Goal: Task Accomplishment & Management: Complete application form

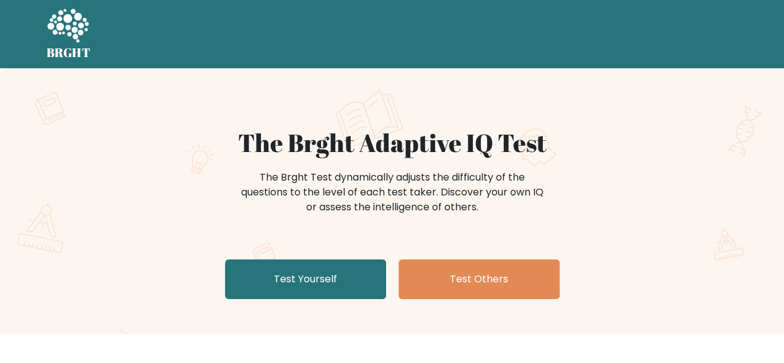
click at [316, 279] on link "Test Yourself" at bounding box center [305, 279] width 161 height 40
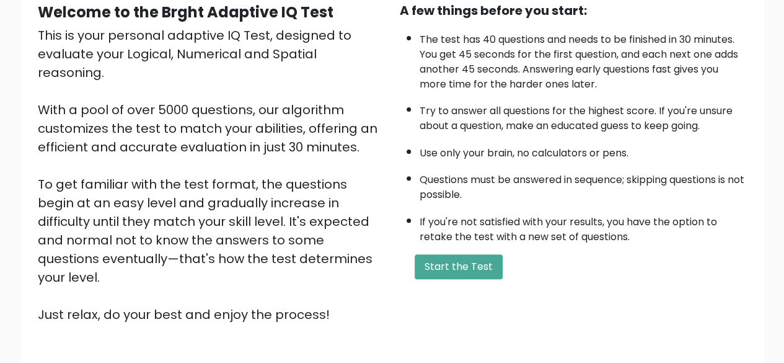
scroll to position [123, 0]
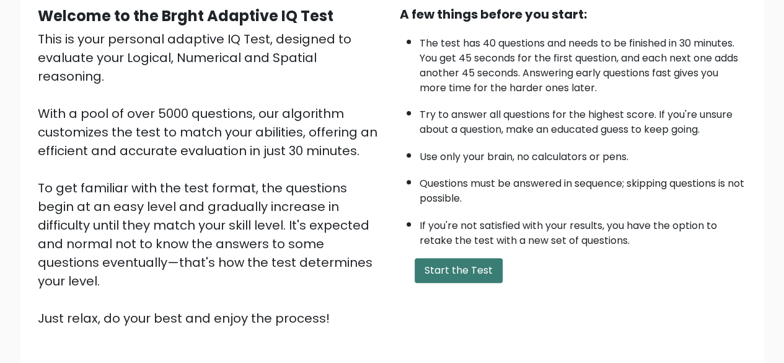
click at [445, 270] on button "Start the Test" at bounding box center [459, 270] width 88 height 25
click at [492, 278] on button "Start the Test" at bounding box center [459, 270] width 88 height 25
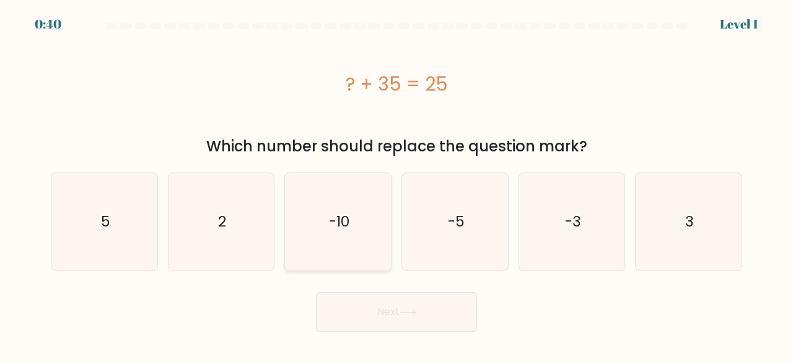
click at [351, 214] on icon "-10" at bounding box center [337, 221] width 97 height 97
click at [397, 185] on input "c. -10" at bounding box center [397, 183] width 1 height 3
radio input "true"
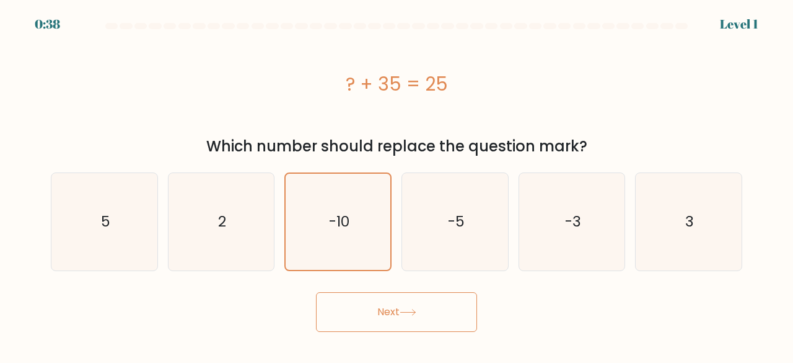
click at [426, 309] on button "Next" at bounding box center [396, 312] width 161 height 40
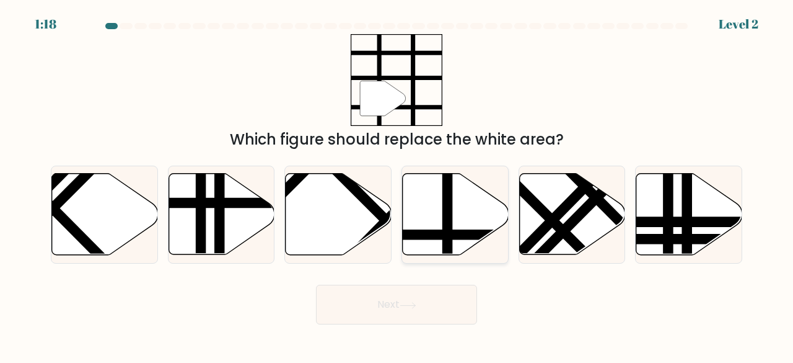
click at [436, 220] on icon at bounding box center [456, 214] width 106 height 81
click at [397, 185] on input "d." at bounding box center [397, 183] width 1 height 3
radio input "true"
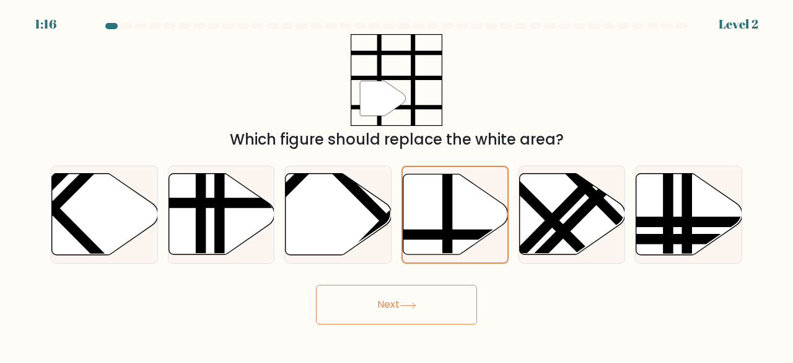
click at [389, 303] on button "Next" at bounding box center [396, 304] width 161 height 40
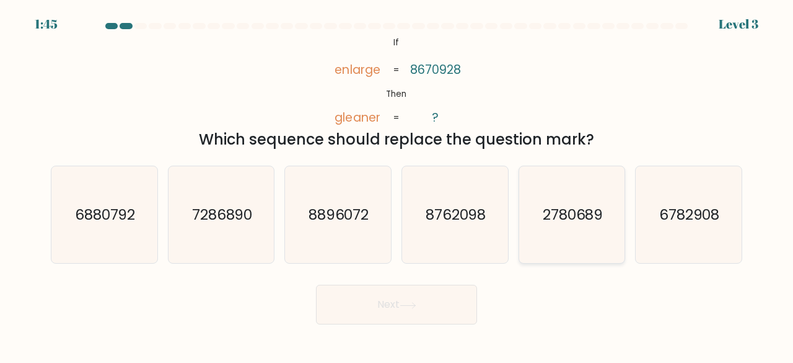
click at [582, 243] on icon "2780689" at bounding box center [572, 214] width 97 height 97
click at [397, 185] on input "e. 2780689" at bounding box center [397, 183] width 1 height 3
radio input "true"
click at [451, 288] on button "Next" at bounding box center [396, 304] width 161 height 40
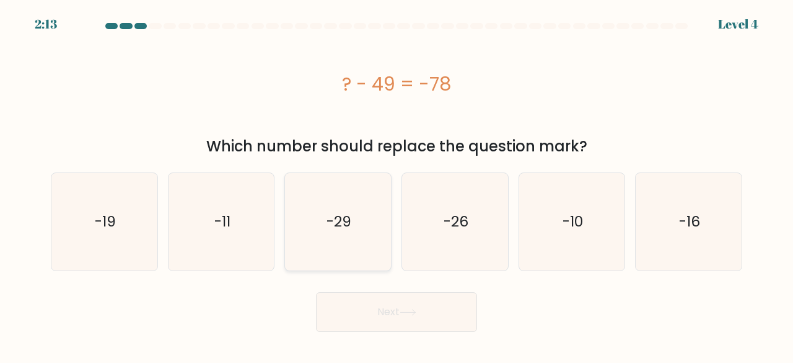
click at [323, 214] on icon "-29" at bounding box center [337, 221] width 97 height 97
click at [397, 185] on input "c. -29" at bounding box center [397, 183] width 1 height 3
radio input "true"
click at [405, 308] on button "Next" at bounding box center [396, 312] width 161 height 40
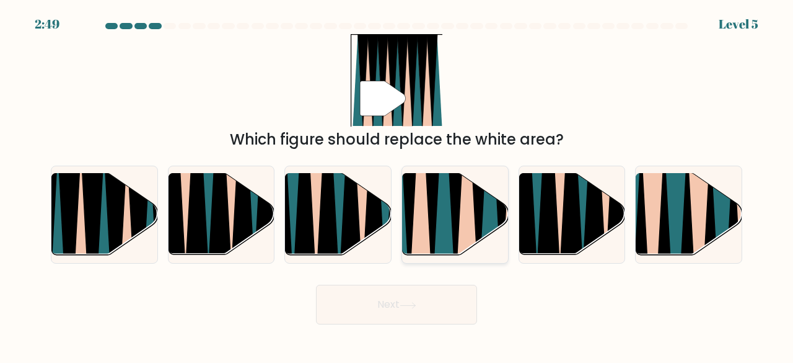
click at [429, 224] on icon at bounding box center [433, 172] width 24 height 212
click at [397, 185] on input "d." at bounding box center [397, 183] width 1 height 3
radio input "true"
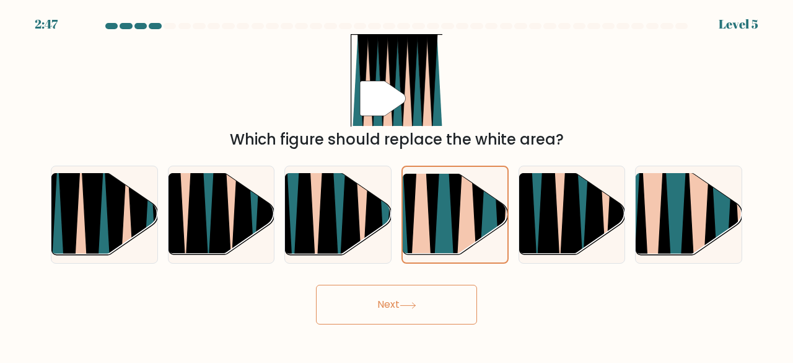
click at [374, 308] on button "Next" at bounding box center [396, 304] width 161 height 40
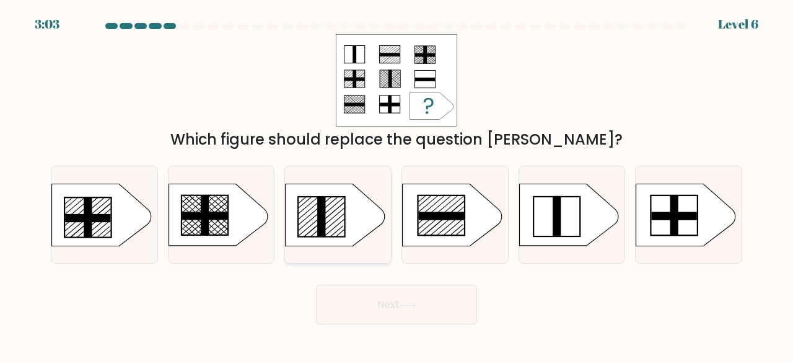
click at [308, 226] on icon at bounding box center [335, 214] width 99 height 62
click at [397, 185] on input "c." at bounding box center [397, 183] width 1 height 3
radio input "true"
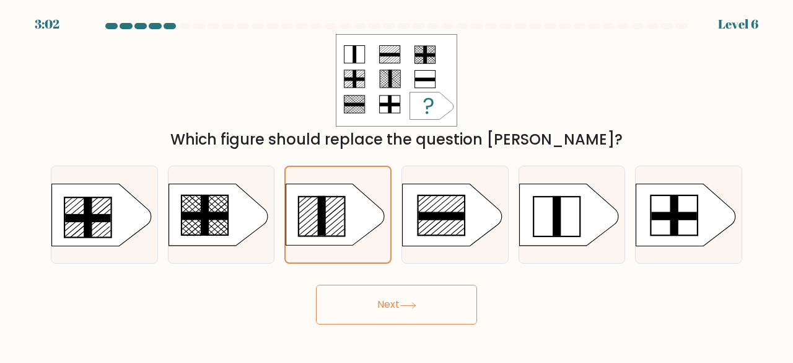
click at [385, 297] on button "Next" at bounding box center [396, 304] width 161 height 40
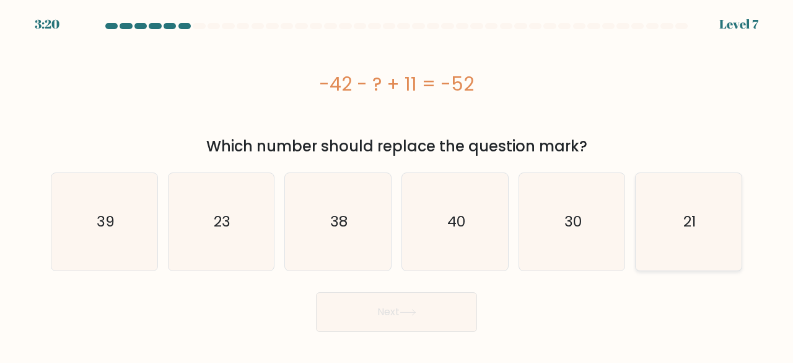
click at [700, 235] on icon "21" at bounding box center [688, 221] width 97 height 97
click at [397, 185] on input "f. 21" at bounding box center [397, 183] width 1 height 3
radio input "true"
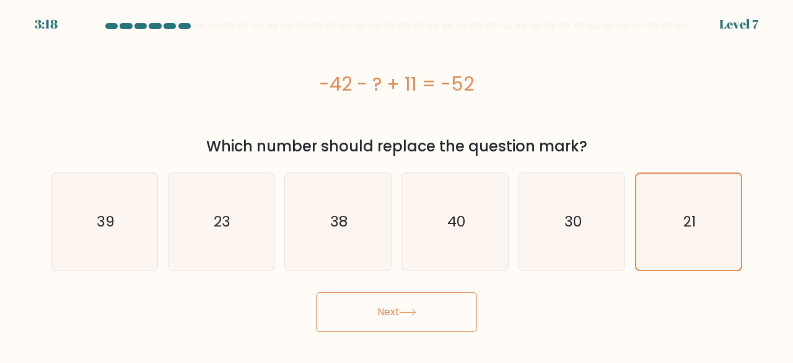
click at [447, 302] on button "Next" at bounding box center [396, 312] width 161 height 40
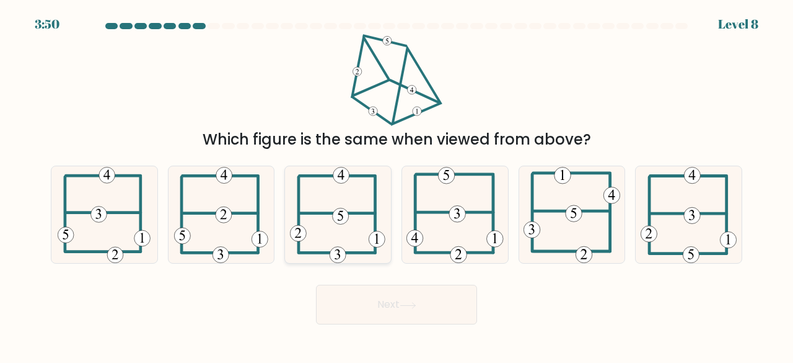
click at [335, 247] on icon at bounding box center [337, 214] width 95 height 97
click at [397, 185] on input "c." at bounding box center [397, 183] width 1 height 3
radio input "true"
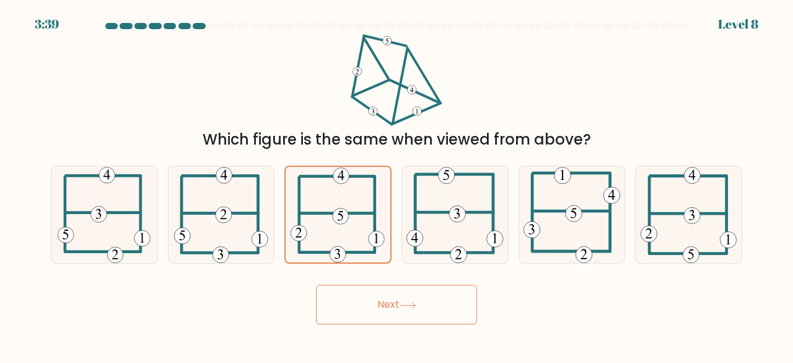
drag, startPoint x: 336, startPoint y: 319, endPoint x: 390, endPoint y: 74, distance: 251.4
click at [390, 74] on form at bounding box center [396, 173] width 793 height 301
click at [347, 299] on button "Next" at bounding box center [396, 304] width 161 height 40
click at [380, 302] on button "Next" at bounding box center [396, 304] width 161 height 40
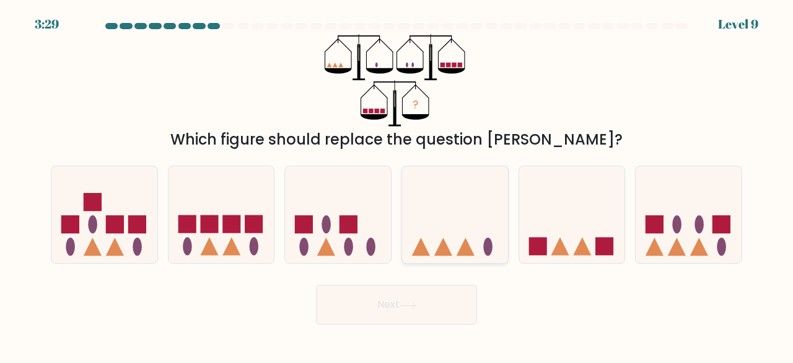
click at [467, 252] on icon at bounding box center [466, 246] width 18 height 18
click at [397, 185] on input "d." at bounding box center [397, 183] width 1 height 3
radio input "true"
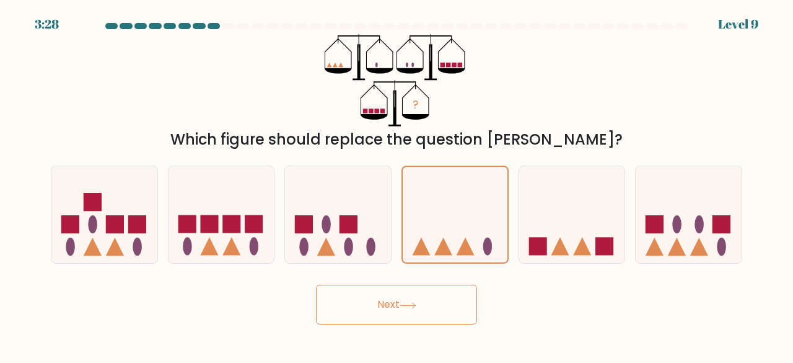
click at [414, 310] on button "Next" at bounding box center [396, 304] width 161 height 40
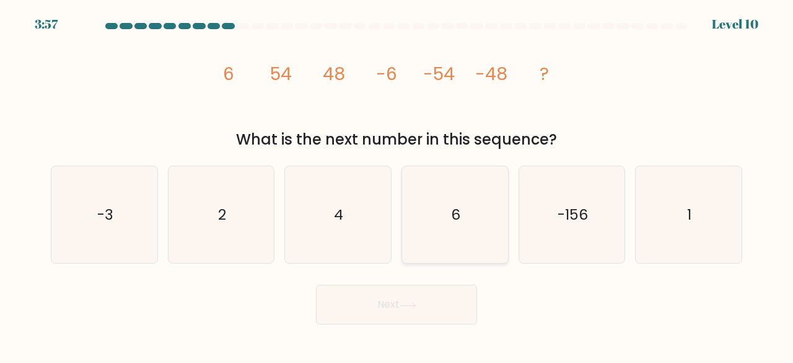
click at [442, 246] on icon "6" at bounding box center [455, 214] width 97 height 97
click at [397, 185] on input "d. 6" at bounding box center [397, 183] width 1 height 3
radio input "true"
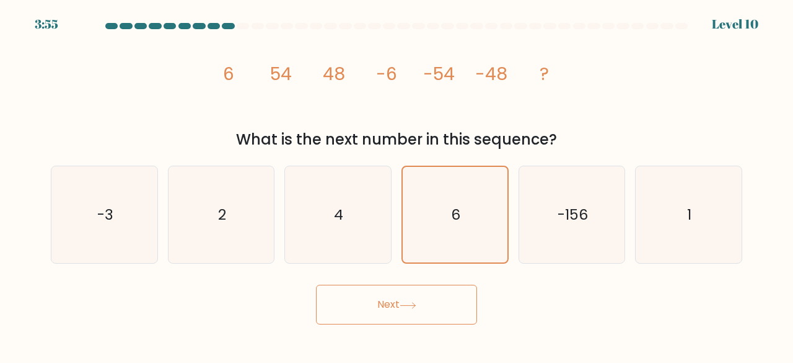
click at [382, 304] on button "Next" at bounding box center [396, 304] width 161 height 40
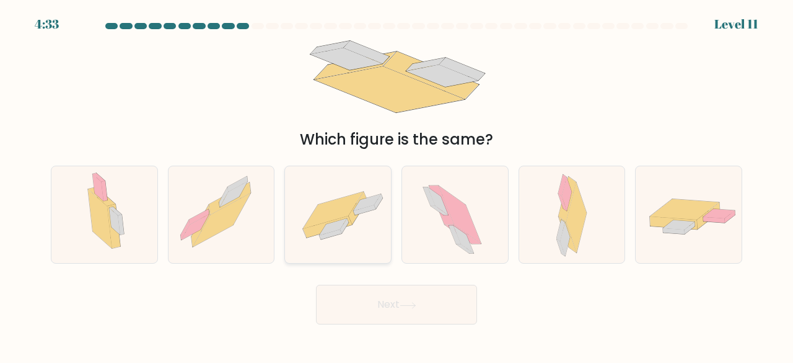
click at [346, 214] on icon at bounding box center [333, 209] width 60 height 37
click at [397, 185] on input "c." at bounding box center [397, 183] width 1 height 3
radio input "true"
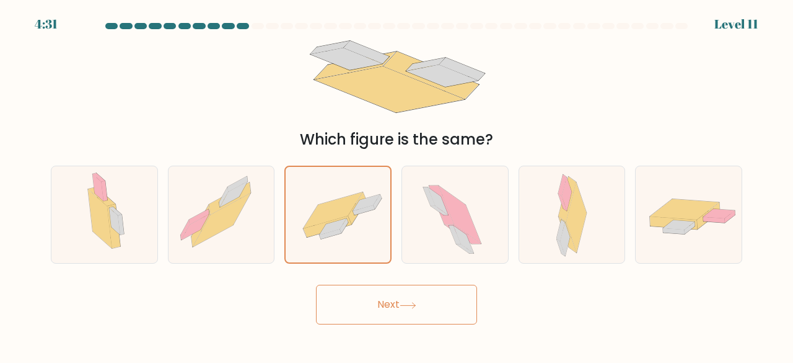
click at [391, 320] on button "Next" at bounding box center [396, 304] width 161 height 40
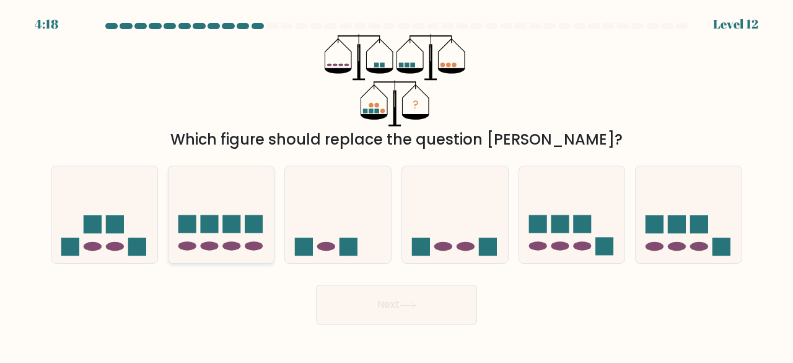
click at [219, 198] on icon at bounding box center [222, 213] width 106 height 87
click at [397, 185] on input "b." at bounding box center [397, 183] width 1 height 3
radio input "true"
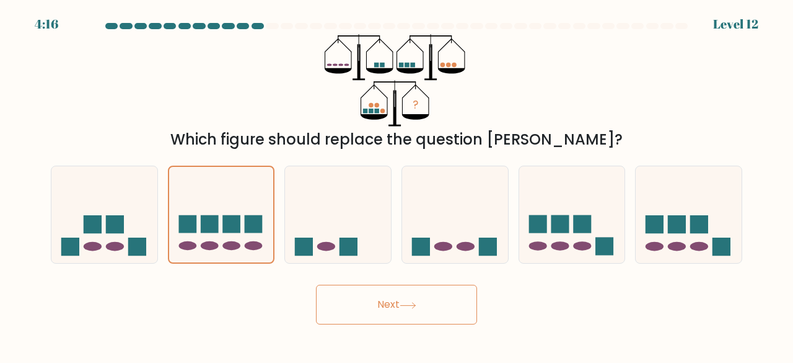
click at [408, 312] on button "Next" at bounding box center [396, 304] width 161 height 40
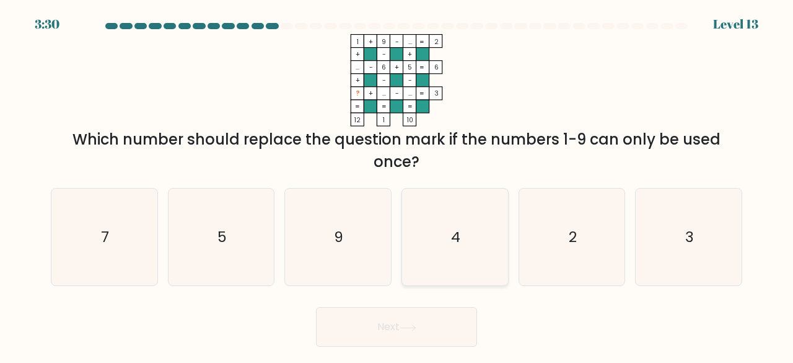
click at [433, 222] on icon "4" at bounding box center [455, 236] width 97 height 97
click at [397, 185] on input "d. 4" at bounding box center [397, 183] width 1 height 3
radio input "true"
click at [411, 326] on icon at bounding box center [408, 327] width 17 height 7
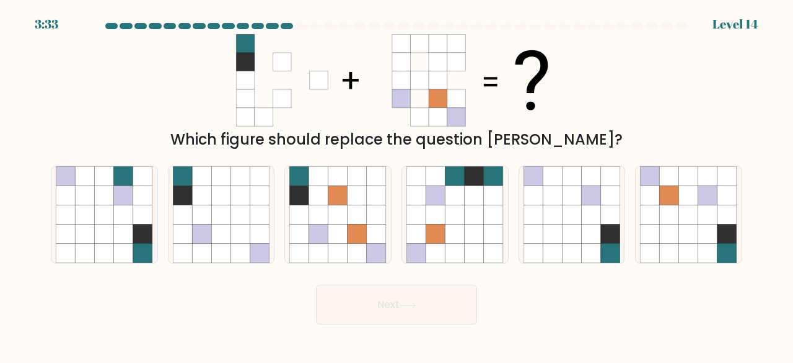
click at [335, 50] on icon at bounding box center [396, 80] width 321 height 92
click at [705, 236] on icon at bounding box center [707, 233] width 19 height 19
click at [397, 185] on input "f." at bounding box center [397, 183] width 1 height 3
radio input "true"
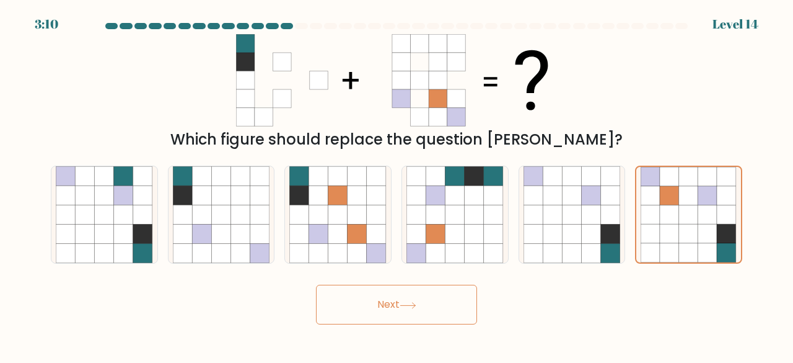
click at [436, 303] on button "Next" at bounding box center [396, 304] width 161 height 40
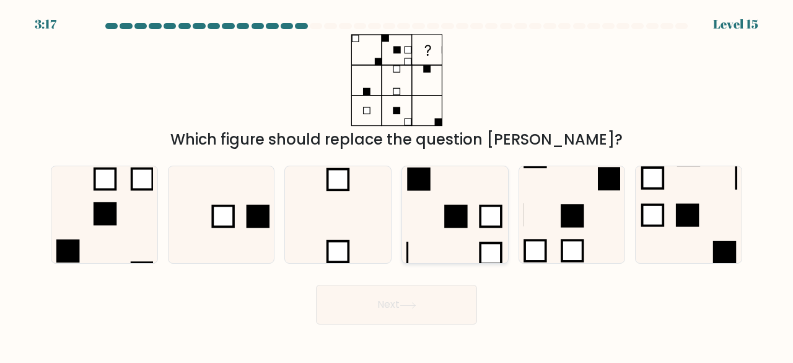
click at [467, 216] on rect at bounding box center [456, 216] width 21 height 21
click at [397, 185] on input "d." at bounding box center [397, 183] width 1 height 3
radio input "true"
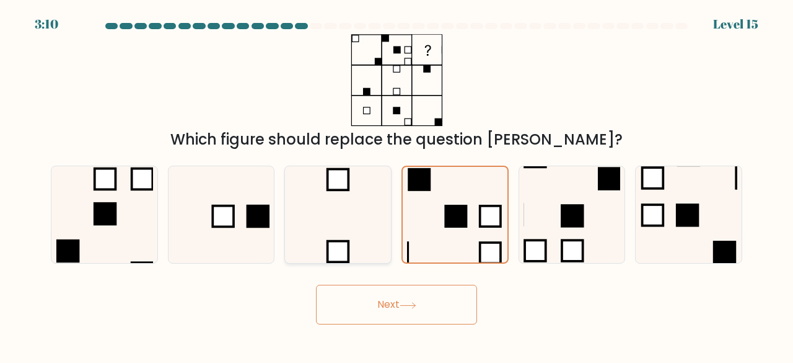
drag, startPoint x: 407, startPoint y: 307, endPoint x: 380, endPoint y: 206, distance: 103.7
click at [380, 206] on form at bounding box center [396, 173] width 793 height 301
click at [432, 297] on button "Next" at bounding box center [396, 304] width 161 height 40
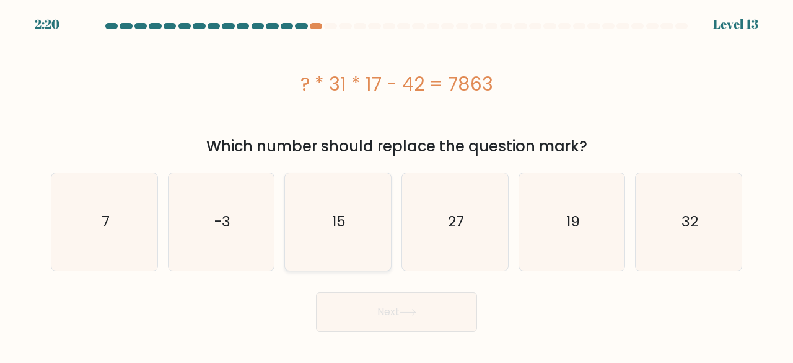
click at [349, 206] on icon "15" at bounding box center [337, 221] width 97 height 97
click at [397, 185] on input "c. 15" at bounding box center [397, 183] width 1 height 3
radio input "true"
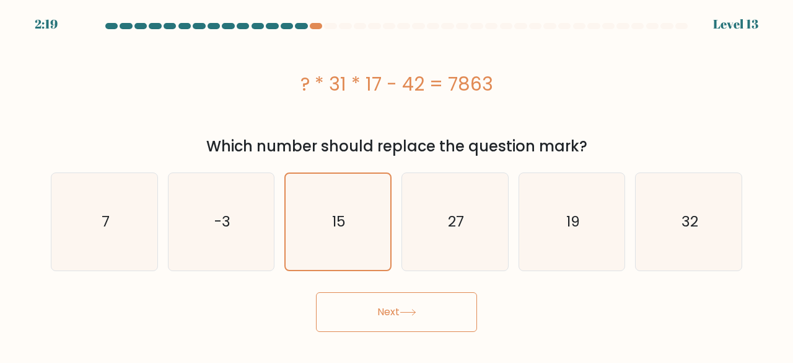
click at [410, 315] on icon at bounding box center [408, 312] width 17 height 7
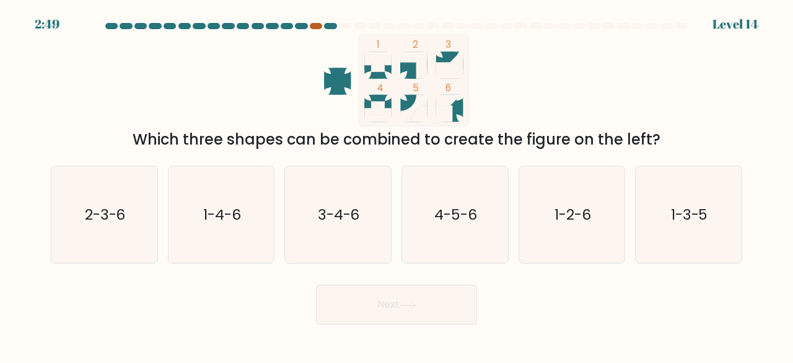
click at [313, 27] on div at bounding box center [316, 26] width 12 height 6
click at [316, 29] on div at bounding box center [316, 26] width 12 height 6
click at [545, 73] on icon "1 2 3 4 5 6" at bounding box center [396, 80] width 333 height 92
click at [232, 200] on icon "1-4-6" at bounding box center [221, 214] width 97 height 97
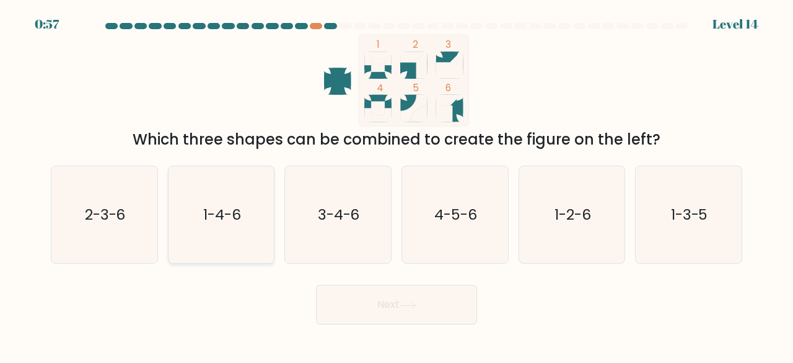
click at [397, 185] on input "b. 1-4-6" at bounding box center [397, 183] width 1 height 3
radio input "true"
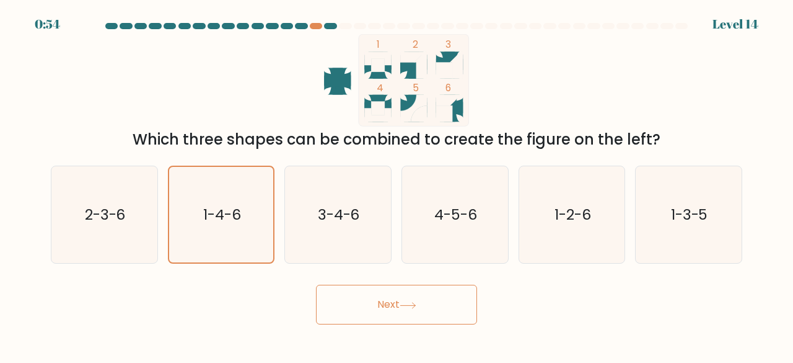
click at [440, 307] on button "Next" at bounding box center [396, 304] width 161 height 40
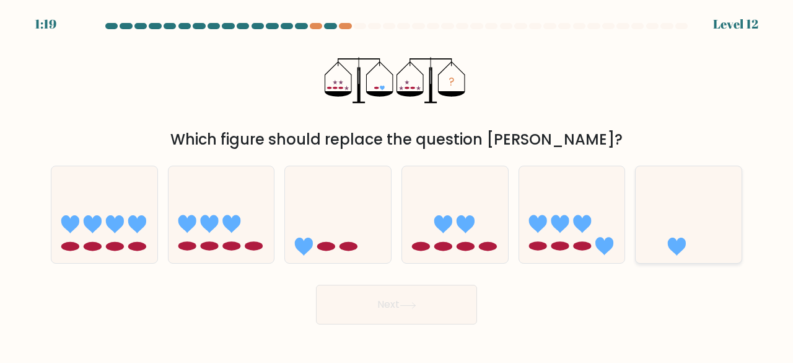
click at [679, 227] on icon at bounding box center [689, 213] width 106 height 87
click at [397, 185] on input "f." at bounding box center [397, 183] width 1 height 3
radio input "true"
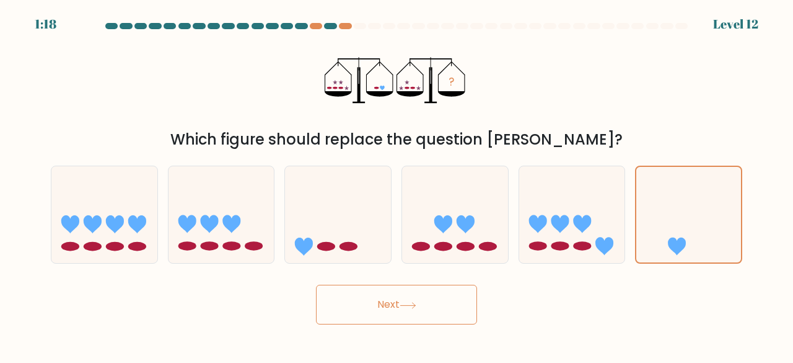
click at [383, 311] on button "Next" at bounding box center [396, 304] width 161 height 40
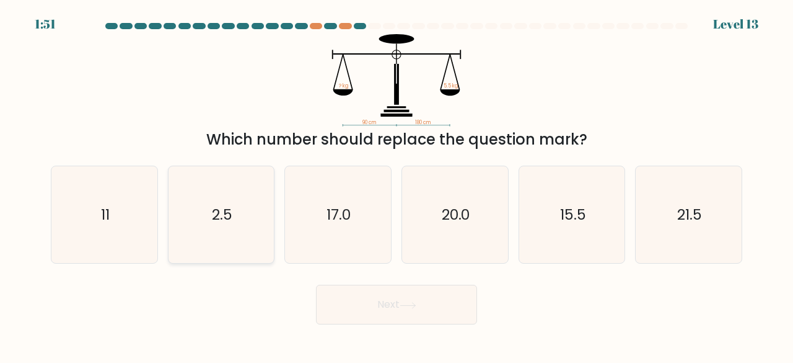
click at [248, 211] on icon "2.5" at bounding box center [221, 214] width 97 height 97
click at [397, 185] on input "b. 2.5" at bounding box center [397, 183] width 1 height 3
radio input "true"
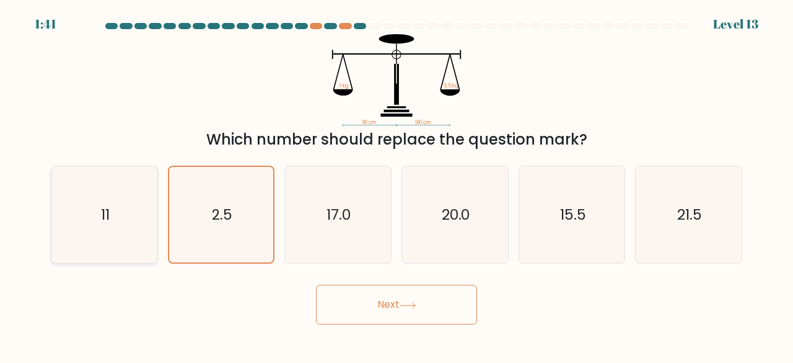
click at [121, 222] on icon "11" at bounding box center [104, 214] width 97 height 97
click at [397, 185] on input "a. 11" at bounding box center [397, 183] width 1 height 3
radio input "true"
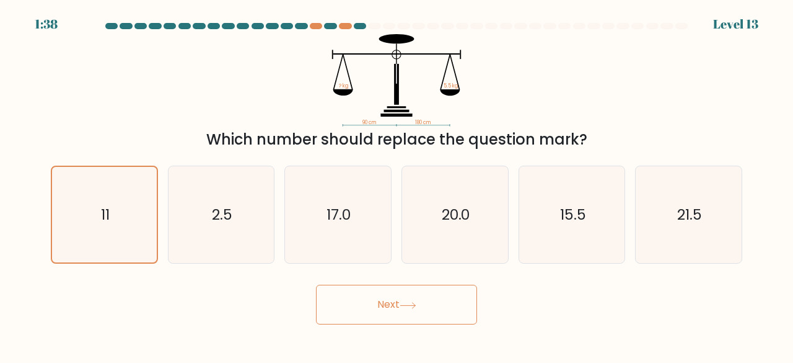
click at [405, 299] on button "Next" at bounding box center [396, 304] width 161 height 40
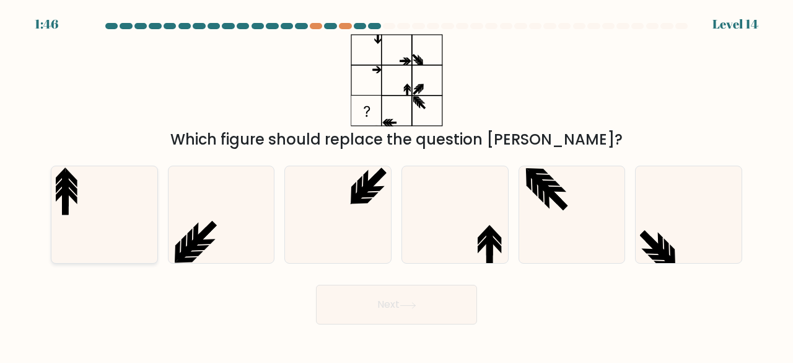
click at [116, 169] on icon at bounding box center [104, 214] width 97 height 97
click at [397, 182] on input "a." at bounding box center [397, 183] width 1 height 3
radio input "true"
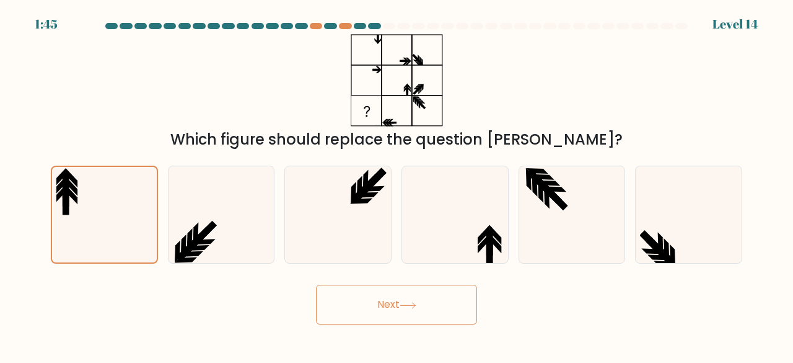
click at [359, 303] on button "Next" at bounding box center [396, 304] width 161 height 40
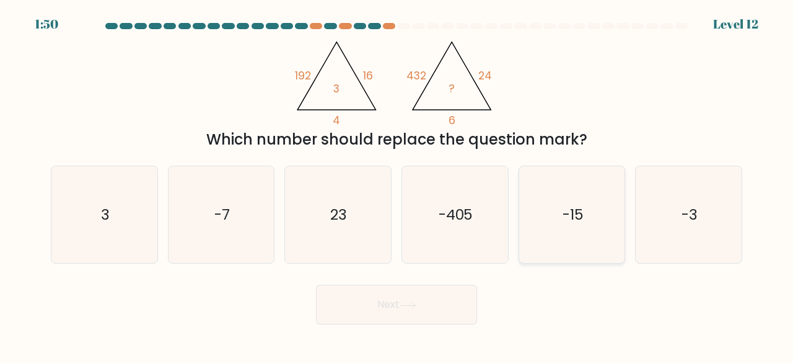
click at [554, 208] on icon "-15" at bounding box center [572, 214] width 97 height 97
click at [397, 185] on input "e. -15" at bounding box center [397, 183] width 1 height 3
radio input "true"
click at [350, 309] on button "Next" at bounding box center [396, 304] width 161 height 40
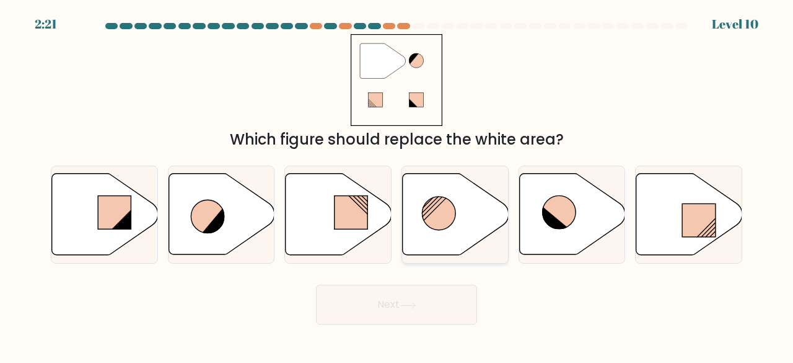
click at [416, 187] on icon at bounding box center [456, 214] width 106 height 81
click at [397, 185] on input "d." at bounding box center [397, 183] width 1 height 3
radio input "true"
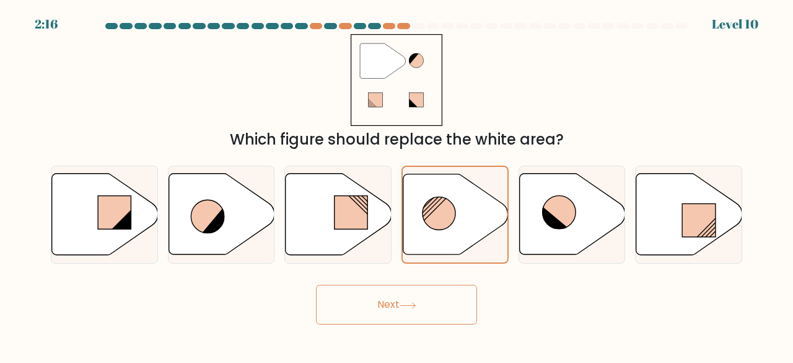
click at [354, 304] on button "Next" at bounding box center [396, 304] width 161 height 40
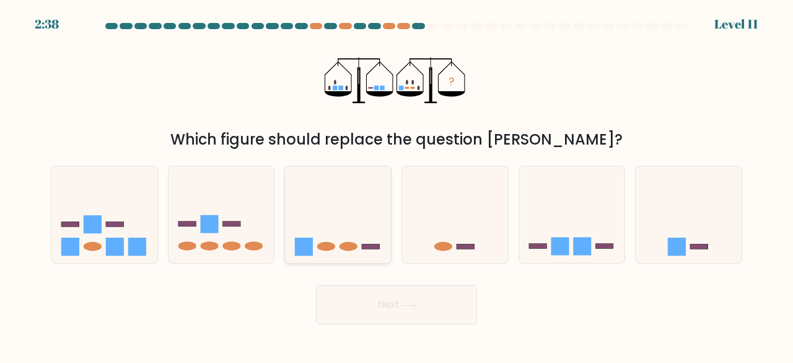
click at [322, 213] on icon at bounding box center [338, 213] width 106 height 87
click at [397, 185] on input "c." at bounding box center [397, 183] width 1 height 3
radio input "true"
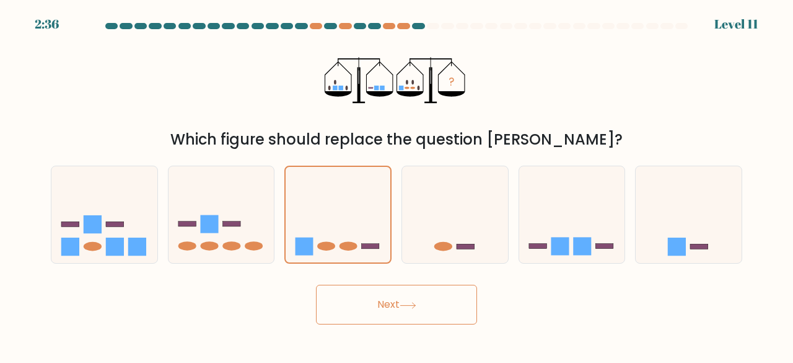
click at [377, 314] on button "Next" at bounding box center [396, 304] width 161 height 40
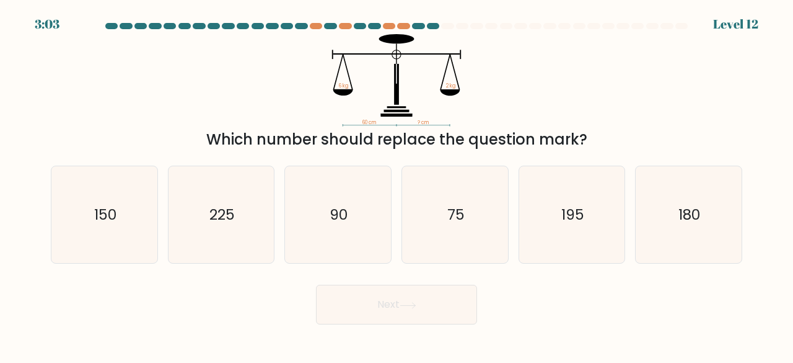
click at [742, 223] on div "f. 180" at bounding box center [688, 214] width 117 height 99
click at [717, 218] on icon "180" at bounding box center [688, 214] width 97 height 97
click at [397, 185] on input "f. 180" at bounding box center [397, 183] width 1 height 3
radio input "true"
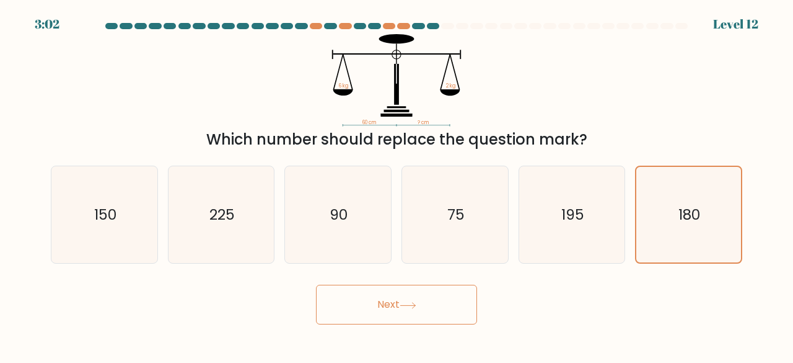
click at [395, 315] on button "Next" at bounding box center [396, 304] width 161 height 40
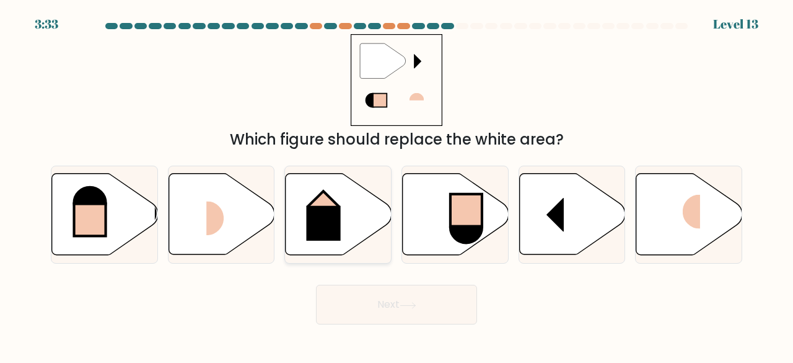
click at [329, 214] on rect at bounding box center [324, 223] width 34 height 35
click at [397, 185] on input "c." at bounding box center [397, 183] width 1 height 3
radio input "true"
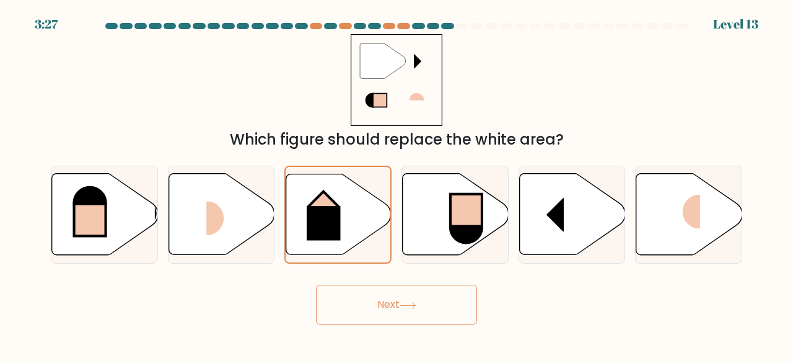
click at [403, 296] on button "Next" at bounding box center [396, 304] width 161 height 40
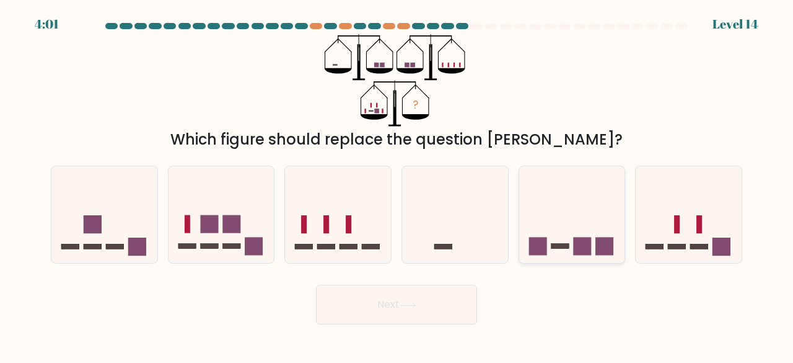
click at [560, 226] on icon at bounding box center [572, 213] width 106 height 87
click at [397, 185] on input "e." at bounding box center [397, 183] width 1 height 3
radio input "true"
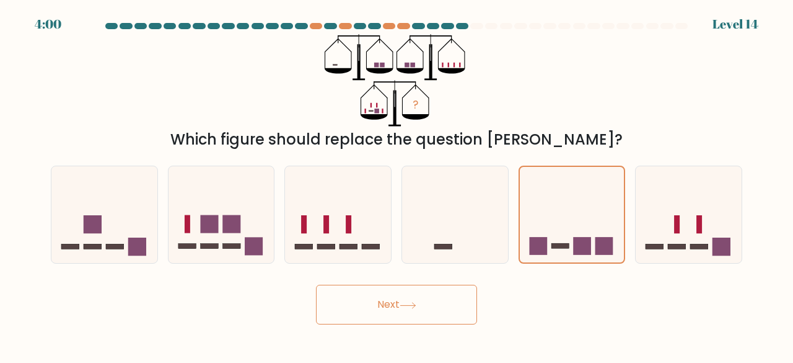
click at [372, 306] on button "Next" at bounding box center [396, 304] width 161 height 40
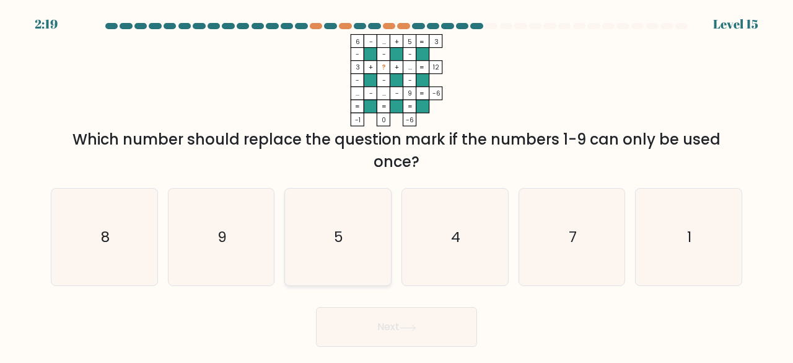
click at [362, 246] on icon "5" at bounding box center [337, 236] width 97 height 97
click at [397, 185] on input "c. 5" at bounding box center [397, 183] width 1 height 3
radio input "true"
click at [374, 314] on button "Next" at bounding box center [396, 327] width 161 height 40
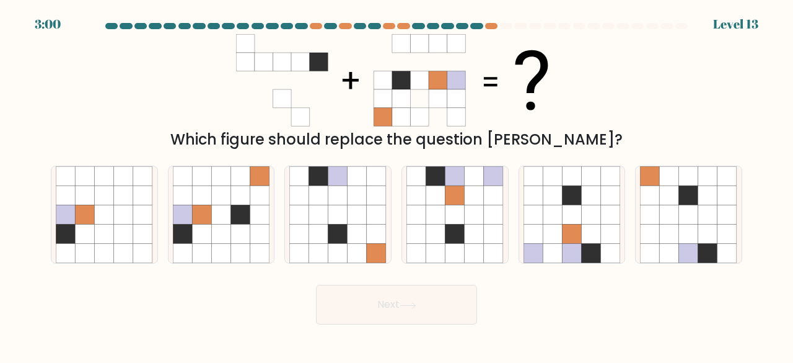
drag, startPoint x: 374, startPoint y: 314, endPoint x: 621, endPoint y: 369, distance: 252.7
click at [621, 362] on html "3:00 Level 13" at bounding box center [396, 181] width 793 height 363
click at [186, 232] on icon at bounding box center [182, 233] width 19 height 19
click at [397, 185] on input "b." at bounding box center [397, 183] width 1 height 3
radio input "true"
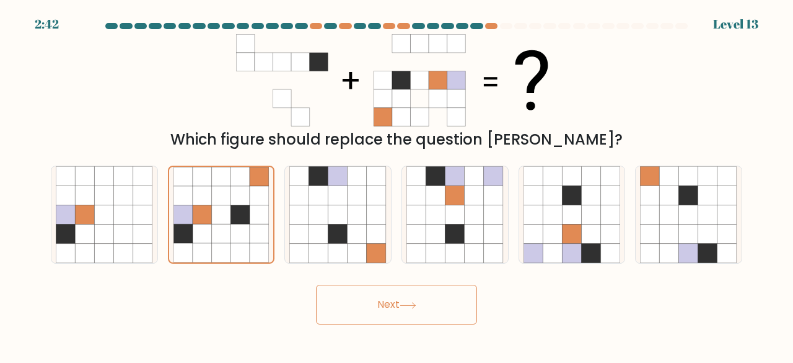
click at [437, 291] on button "Next" at bounding box center [396, 304] width 161 height 40
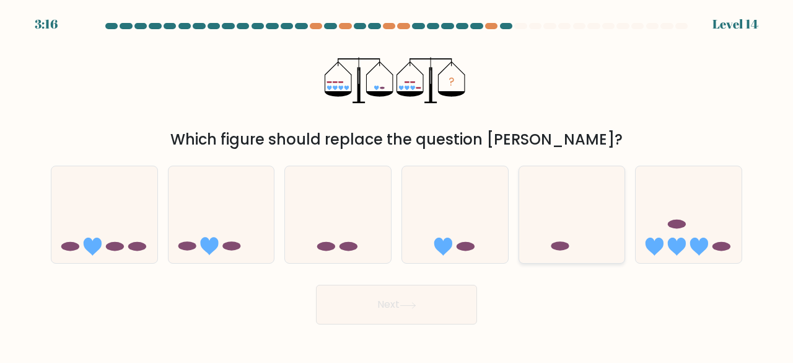
click at [529, 209] on icon at bounding box center [572, 213] width 106 height 87
click at [397, 185] on input "e." at bounding box center [397, 183] width 1 height 3
radio input "true"
click at [447, 292] on button "Next" at bounding box center [396, 304] width 161 height 40
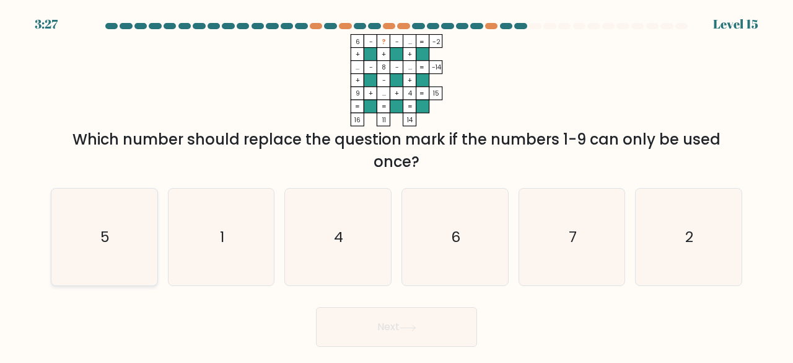
click at [88, 237] on icon "5" at bounding box center [104, 236] width 97 height 97
click at [397, 185] on input "a. 5" at bounding box center [397, 183] width 1 height 3
radio input "true"
click at [364, 312] on button "Next" at bounding box center [396, 327] width 161 height 40
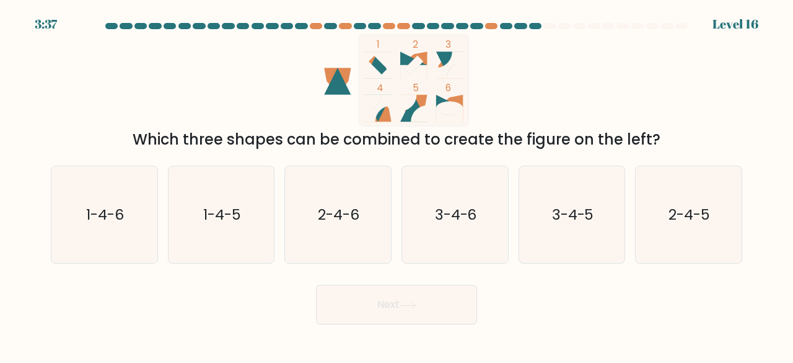
drag, startPoint x: 443, startPoint y: 66, endPoint x: 456, endPoint y: 91, distance: 28.5
click at [456, 91] on icon "1 2 3 4 5 6" at bounding box center [396, 80] width 333 height 92
click at [448, 177] on icon "3-4-6" at bounding box center [455, 214] width 97 height 97
click at [397, 182] on input "d. 3-4-6" at bounding box center [397, 183] width 1 height 3
radio input "true"
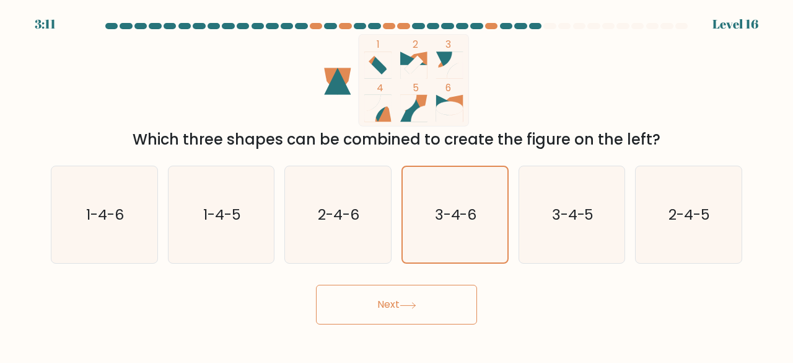
click at [409, 300] on button "Next" at bounding box center [396, 304] width 161 height 40
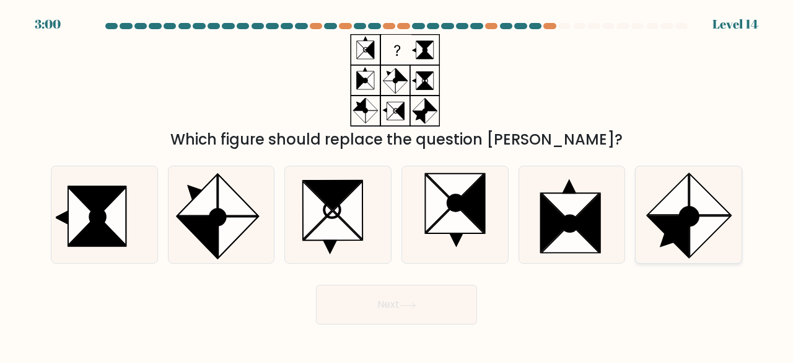
click at [661, 214] on icon at bounding box center [668, 194] width 41 height 41
click at [397, 185] on input "f." at bounding box center [397, 183] width 1 height 3
radio input "true"
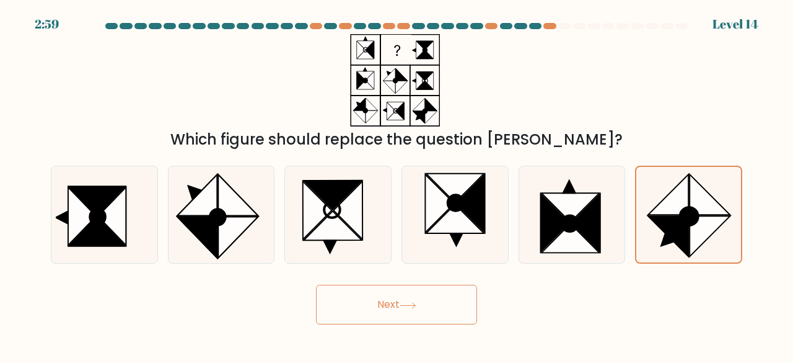
click at [416, 297] on button "Next" at bounding box center [396, 304] width 161 height 40
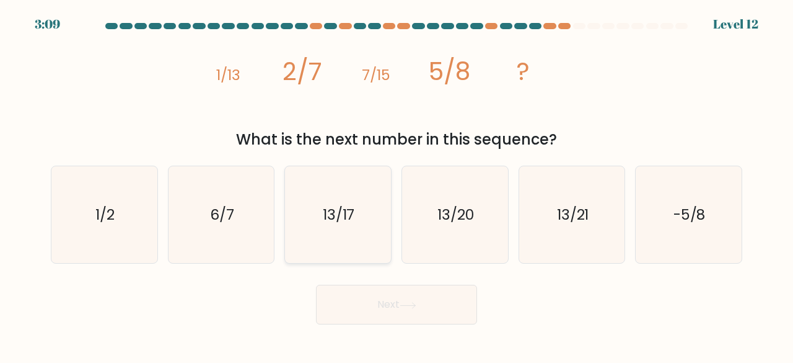
click at [348, 193] on icon "13/17" at bounding box center [337, 214] width 97 height 97
click at [397, 185] on input "c. 13/17" at bounding box center [397, 183] width 1 height 3
radio input "true"
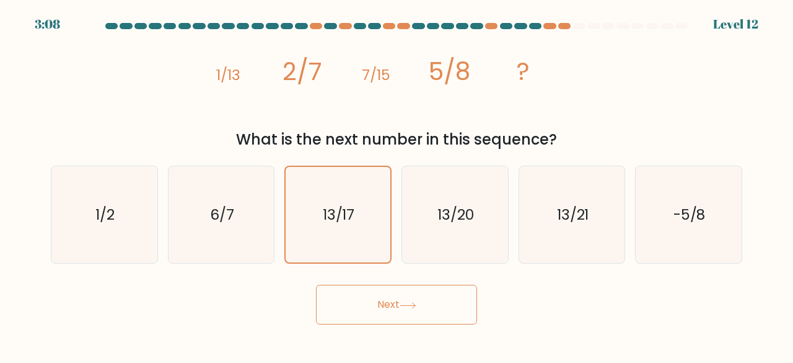
click at [398, 292] on button "Next" at bounding box center [396, 304] width 161 height 40
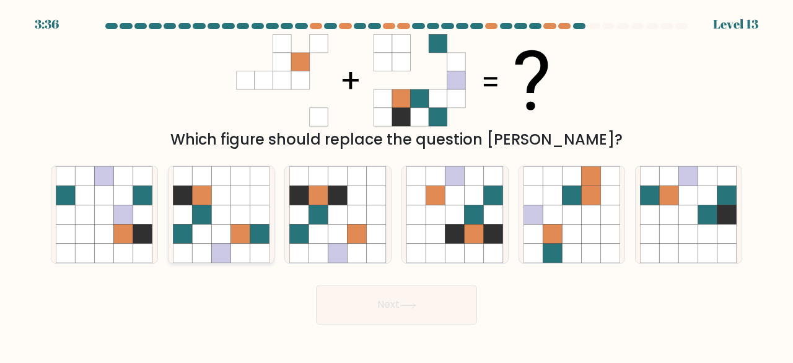
click at [234, 193] on icon at bounding box center [240, 194] width 19 height 19
click at [397, 185] on input "b." at bounding box center [397, 183] width 1 height 3
radio input "true"
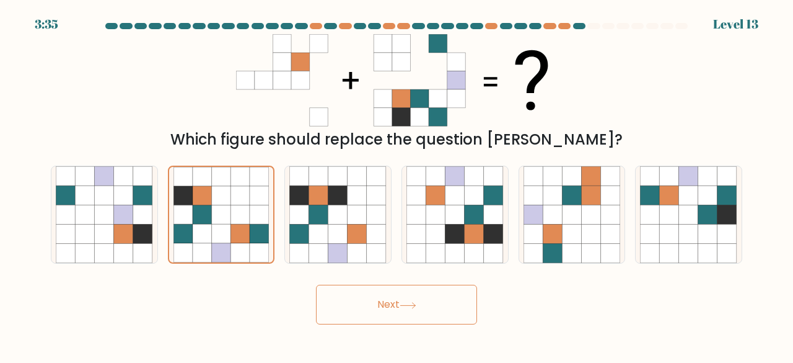
click at [438, 292] on button "Next" at bounding box center [396, 304] width 161 height 40
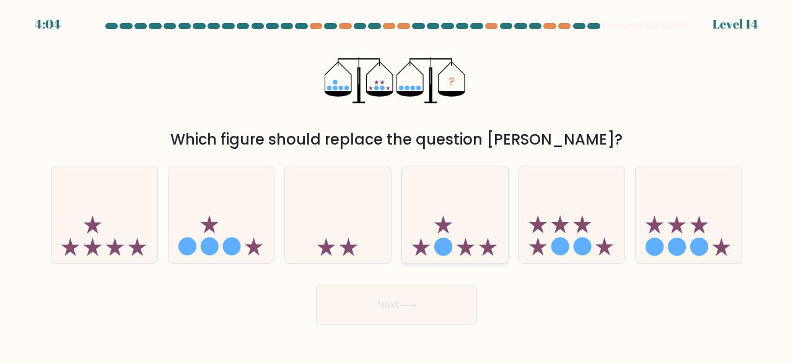
click at [449, 199] on icon at bounding box center [455, 213] width 106 height 87
click at [397, 185] on input "d." at bounding box center [397, 183] width 1 height 3
radio input "true"
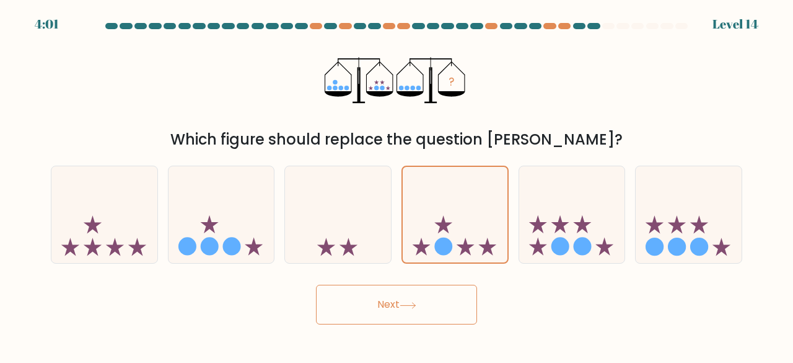
click at [391, 297] on button "Next" at bounding box center [396, 304] width 161 height 40
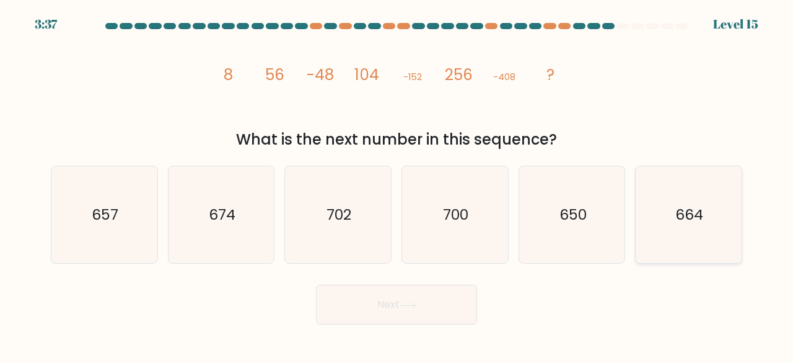
click at [663, 222] on icon "664" at bounding box center [688, 214] width 97 height 97
click at [397, 185] on input "f. 664" at bounding box center [397, 183] width 1 height 3
radio input "true"
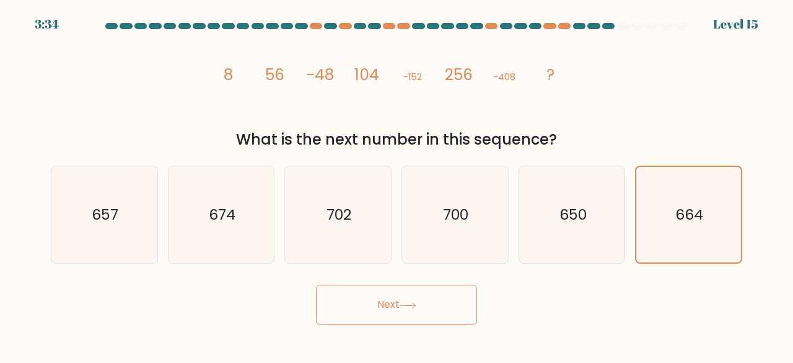
click at [426, 296] on button "Next" at bounding box center [396, 304] width 161 height 40
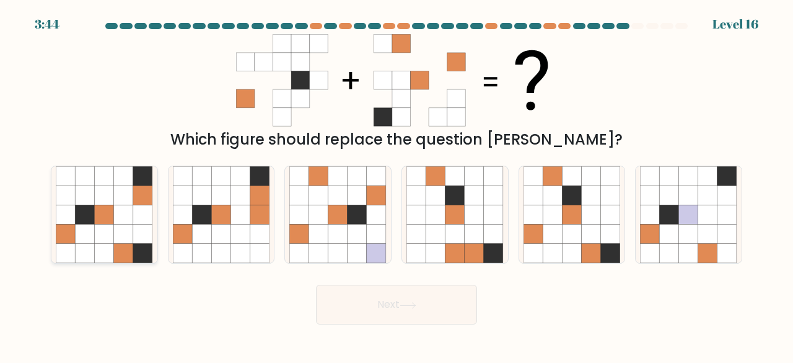
click at [138, 215] on icon at bounding box center [142, 214] width 19 height 19
click at [397, 185] on input "a." at bounding box center [397, 183] width 1 height 3
radio input "true"
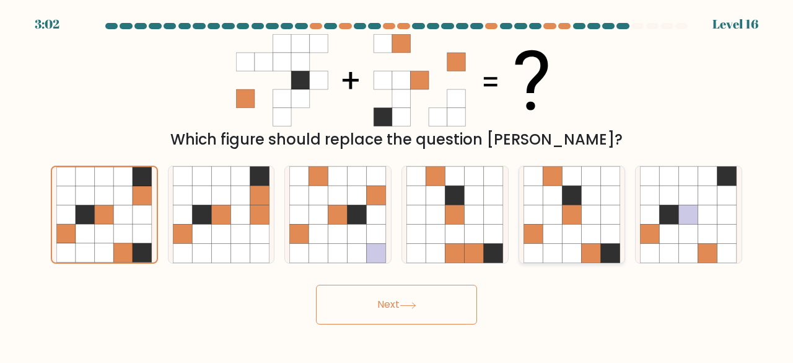
click at [582, 196] on icon at bounding box center [591, 194] width 19 height 19
click at [397, 185] on input "e." at bounding box center [397, 183] width 1 height 3
radio input "true"
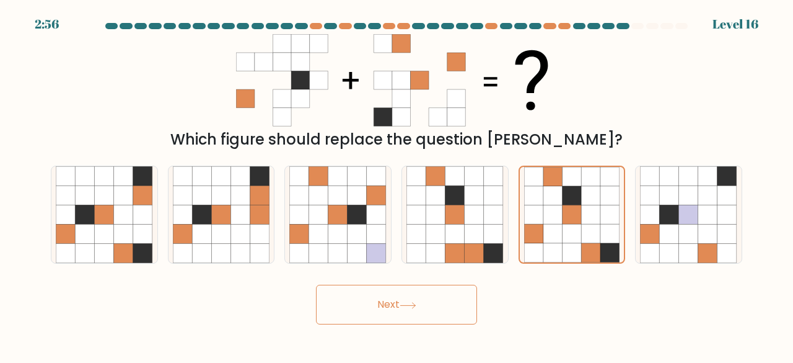
click at [390, 283] on div "Next" at bounding box center [396, 301] width 706 height 46
click at [399, 301] on button "Next" at bounding box center [396, 304] width 161 height 40
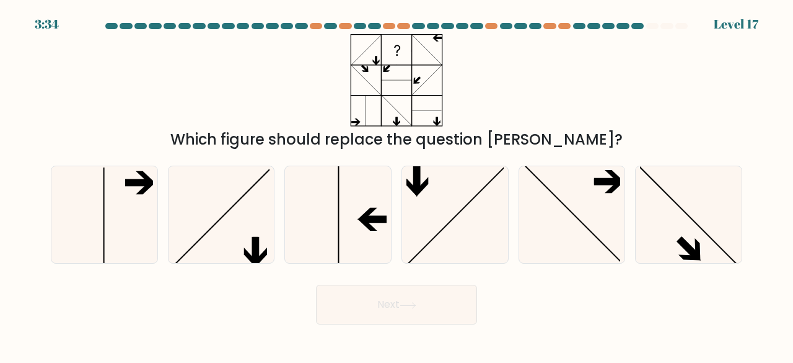
click at [572, 276] on form at bounding box center [396, 173] width 793 height 301
click at [571, 276] on form at bounding box center [396, 173] width 793 height 301
click at [585, 189] on icon at bounding box center [572, 214] width 97 height 97
click at [397, 185] on input "e." at bounding box center [397, 183] width 1 height 3
radio input "true"
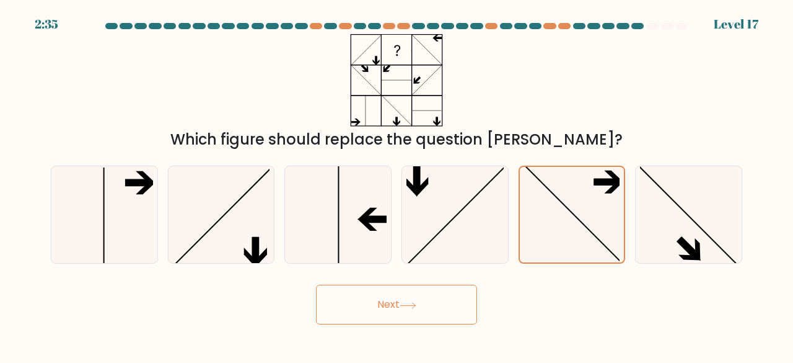
click at [427, 302] on button "Next" at bounding box center [396, 304] width 161 height 40
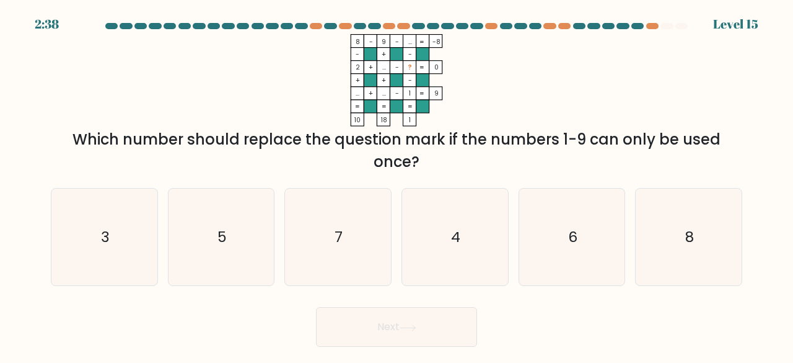
click at [157, 238] on div "3" at bounding box center [104, 237] width 107 height 99
click at [397, 185] on input "a. 3" at bounding box center [397, 183] width 1 height 3
radio input "true"
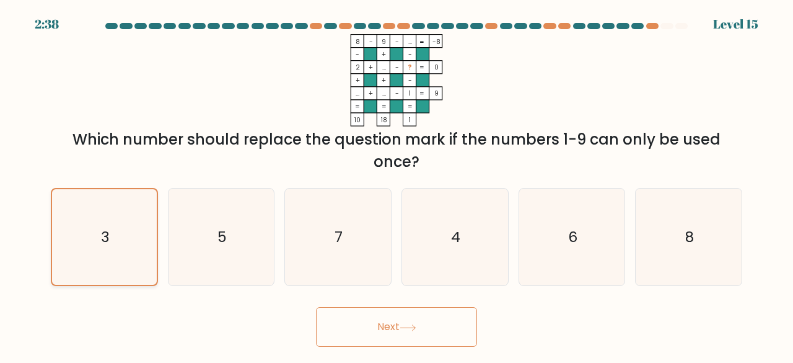
click at [115, 246] on icon "3" at bounding box center [104, 237] width 96 height 96
click at [397, 185] on input "a. 3" at bounding box center [397, 183] width 1 height 3
click at [217, 271] on icon "5" at bounding box center [221, 236] width 97 height 97
click at [397, 185] on input "b. 5" at bounding box center [397, 183] width 1 height 3
radio input "true"
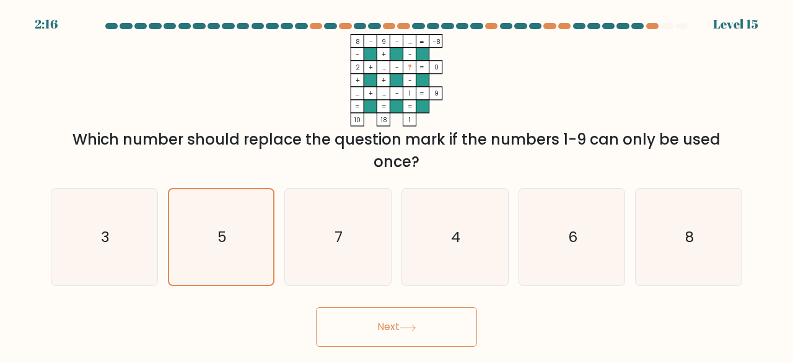
click at [380, 327] on button "Next" at bounding box center [396, 327] width 161 height 40
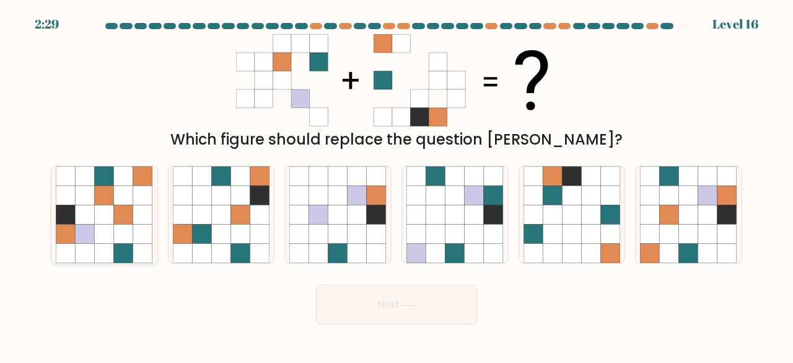
click at [81, 216] on icon at bounding box center [84, 214] width 19 height 19
click at [397, 185] on input "a." at bounding box center [397, 183] width 1 height 3
radio input "true"
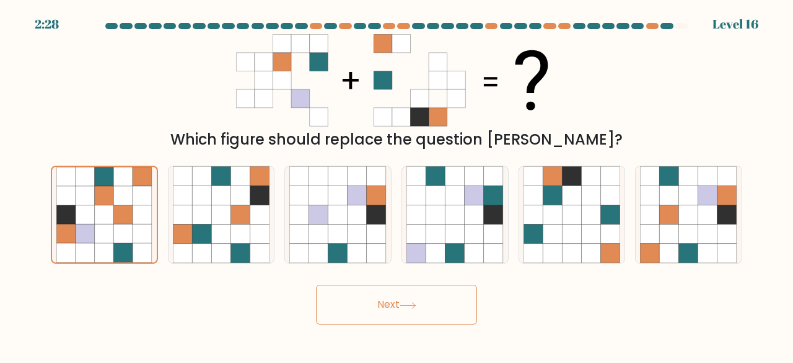
click at [422, 314] on button "Next" at bounding box center [396, 304] width 161 height 40
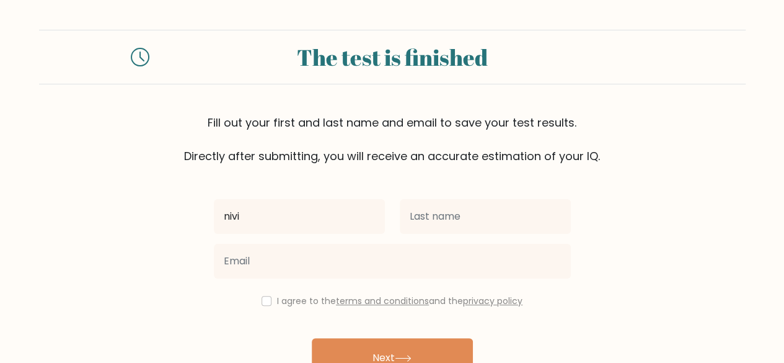
type input "nivi"
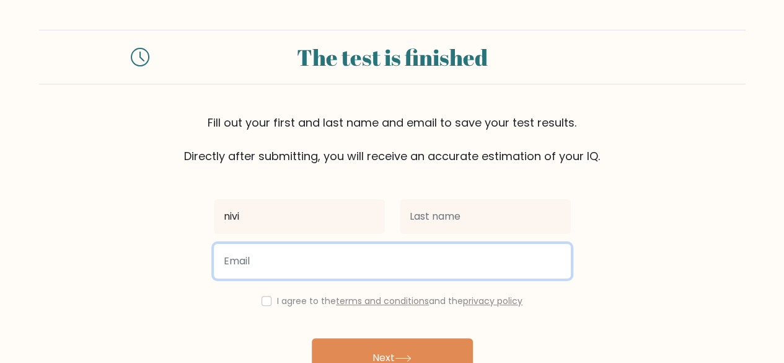
click at [379, 277] on input "email" at bounding box center [392, 261] width 357 height 35
type input "nivesha908@gmail.com"
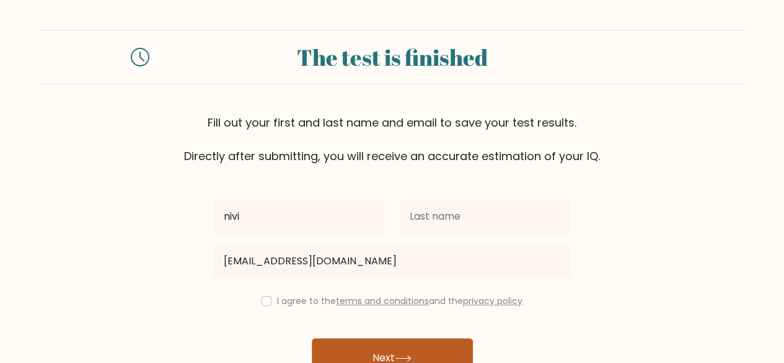
click at [400, 348] on button "Next" at bounding box center [392, 358] width 161 height 40
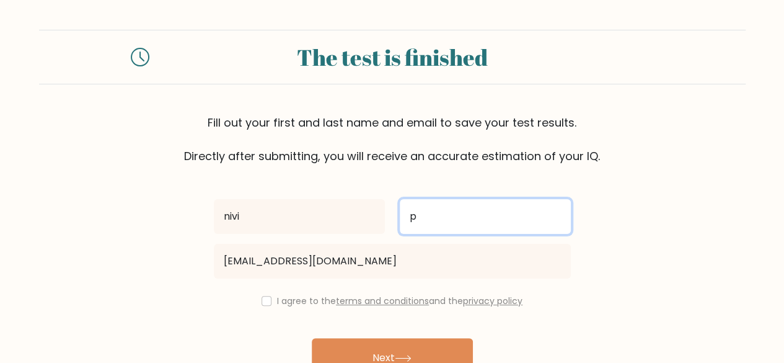
type input "p"
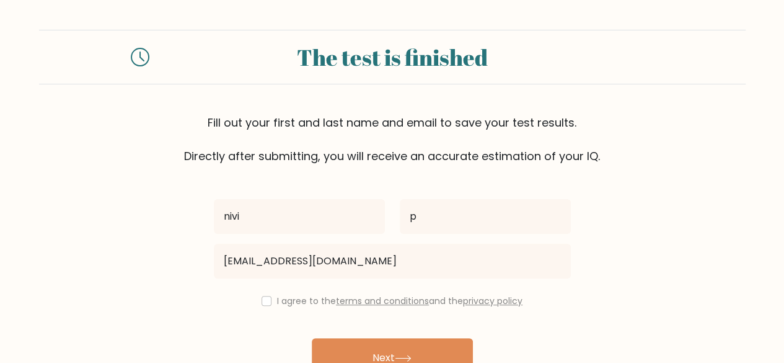
click at [310, 310] on div "nivi p nivesha908@gmail.com I agree to the terms and conditions and the privacy…" at bounding box center [392, 284] width 372 height 241
click at [301, 306] on label "I agree to the terms and conditions and the privacy policy" at bounding box center [399, 300] width 245 height 12
click at [393, 359] on button "Next" at bounding box center [392, 358] width 161 height 40
click at [263, 303] on input "checkbox" at bounding box center [267, 301] width 10 height 10
checkbox input "true"
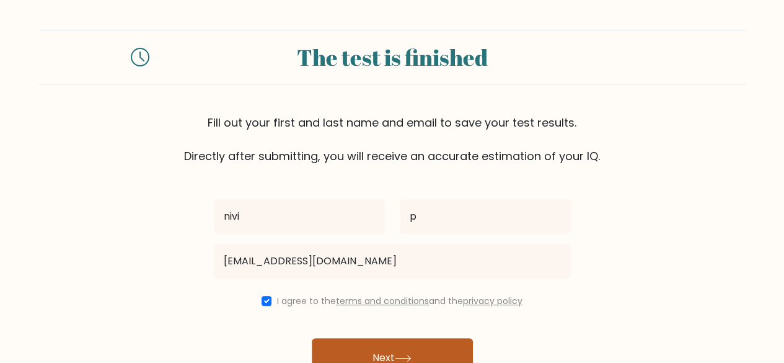
click at [374, 354] on button "Next" at bounding box center [392, 358] width 161 height 40
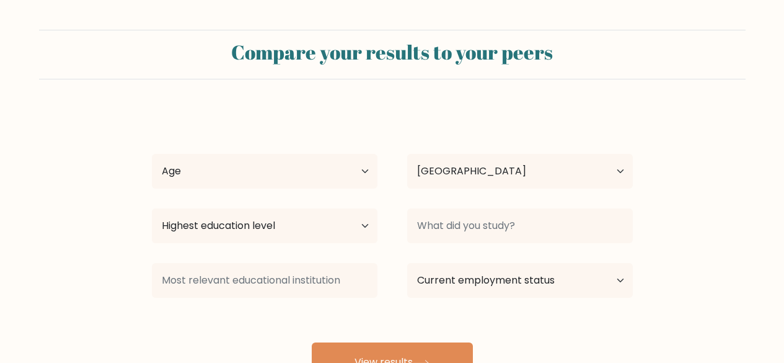
select select "IN"
click at [330, 188] on div "Age Under [DEMOGRAPHIC_DATA] [DEMOGRAPHIC_DATA] [DEMOGRAPHIC_DATA] [DEMOGRAPHIC…" at bounding box center [264, 171] width 255 height 45
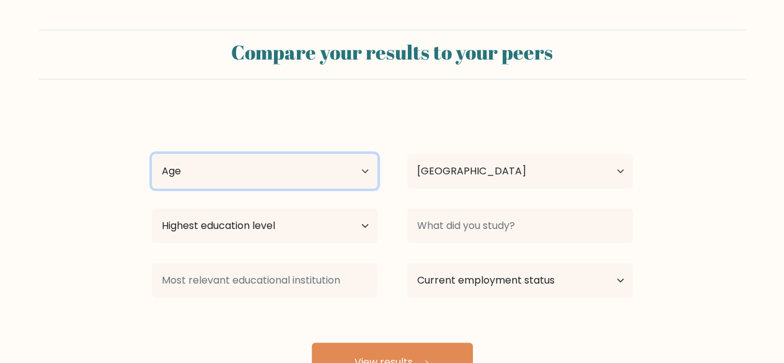
click at [346, 175] on select "Age Under [DEMOGRAPHIC_DATA] [DEMOGRAPHIC_DATA] [DEMOGRAPHIC_DATA] [DEMOGRAPHIC…" at bounding box center [265, 171] width 226 height 35
select select "18_24"
click at [152, 154] on select "Age Under [DEMOGRAPHIC_DATA] [DEMOGRAPHIC_DATA] [DEMOGRAPHIC_DATA] [DEMOGRAPHIC…" at bounding box center [265, 171] width 226 height 35
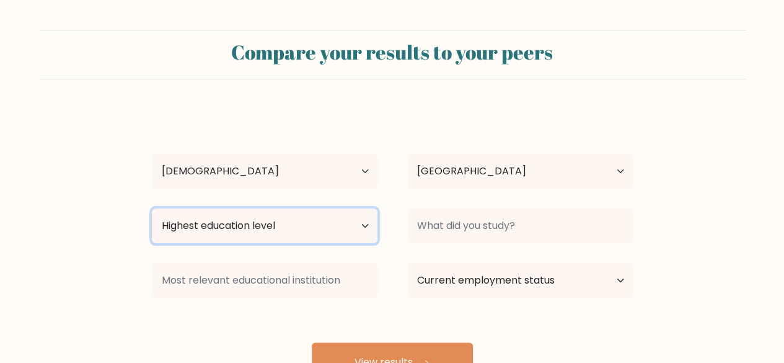
click at [278, 218] on select "Highest education level No schooling Primary Lower Secondary Upper Secondary Oc…" at bounding box center [265, 225] width 226 height 35
select select "upper_secondary"
click at [152, 208] on select "Highest education level No schooling Primary Lower Secondary Upper Secondary Oc…" at bounding box center [265, 225] width 226 height 35
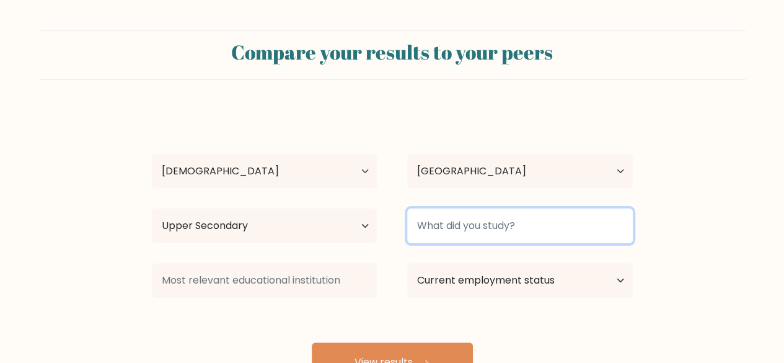
click at [446, 234] on input at bounding box center [520, 225] width 226 height 35
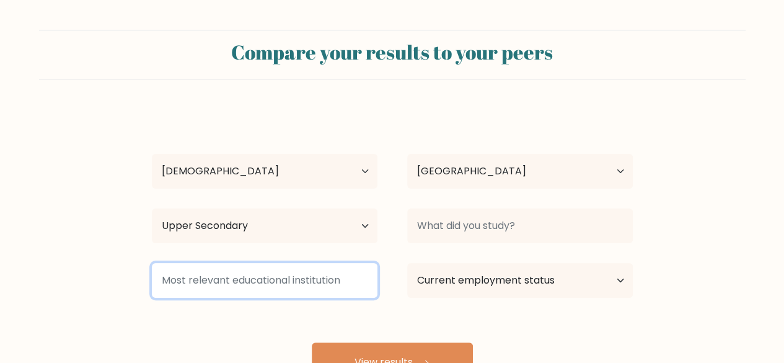
click at [335, 283] on input at bounding box center [265, 280] width 226 height 35
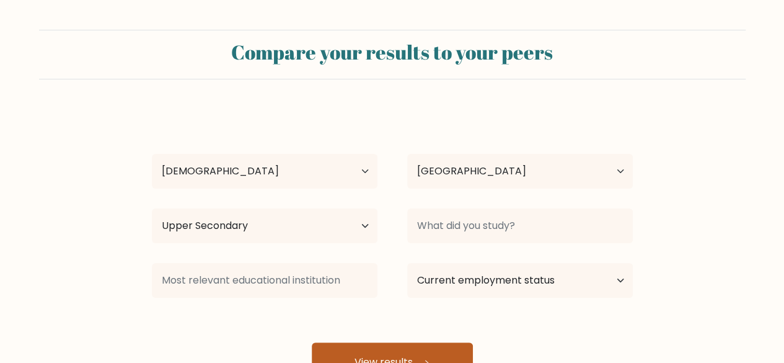
click at [396, 342] on button "View results" at bounding box center [392, 362] width 161 height 40
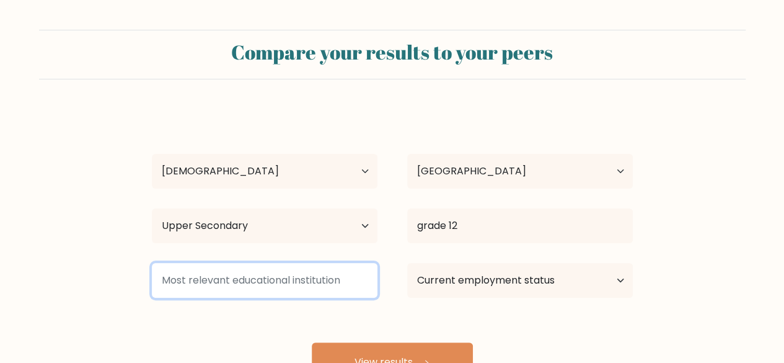
drag, startPoint x: 335, startPoint y: 272, endPoint x: 420, endPoint y: 273, distance: 85.5
click at [420, 273] on div "Current employment status Employed Student Retired Other / prefer not to answer" at bounding box center [392, 280] width 511 height 45
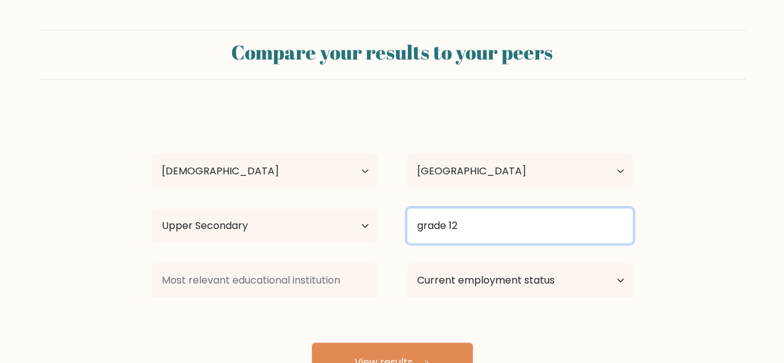
click at [485, 210] on input "grade 12" at bounding box center [520, 225] width 226 height 35
type input "g"
type input "c"
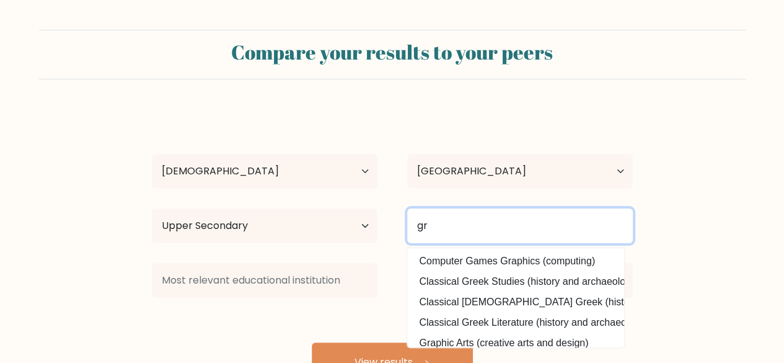
type input "g"
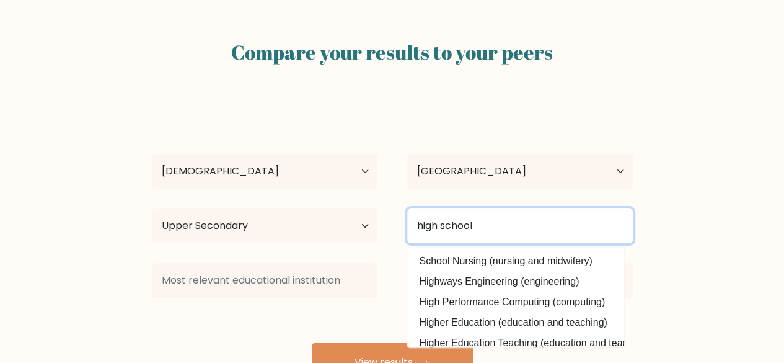
scroll to position [19, 0]
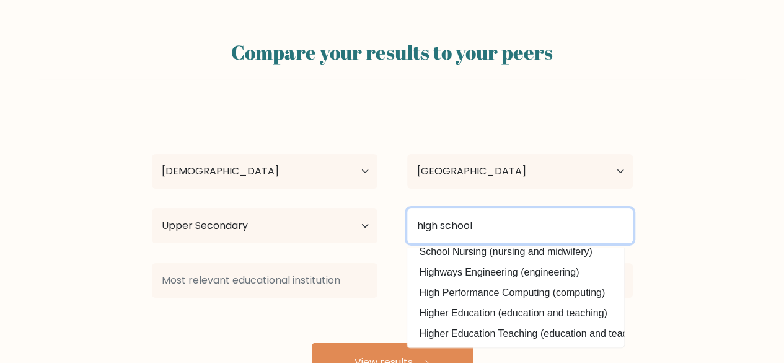
type input "high school"
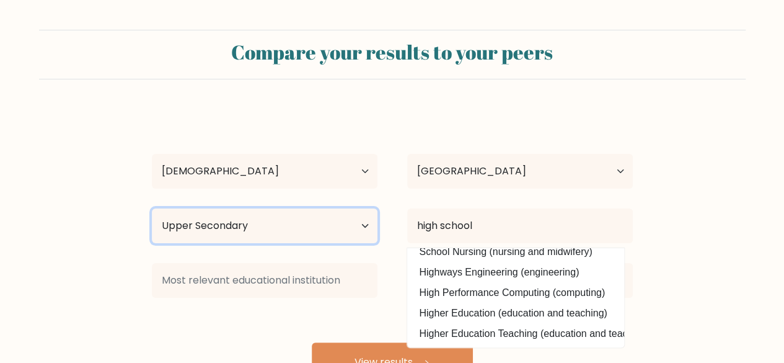
click at [284, 231] on select "Highest education level No schooling Primary Lower Secondary Upper Secondary Oc…" at bounding box center [265, 225] width 226 height 35
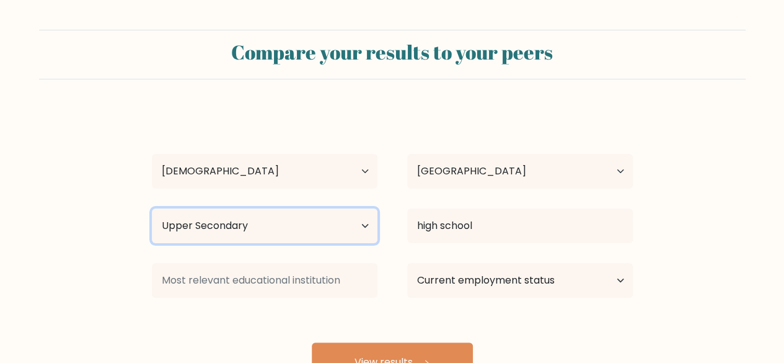
click at [152, 208] on select "Highest education level No schooling Primary Lower Secondary Upper Secondary Oc…" at bounding box center [265, 225] width 226 height 35
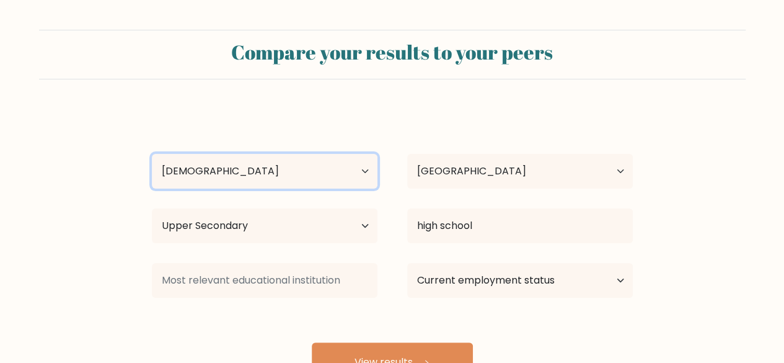
click at [234, 177] on select "Age Under [DEMOGRAPHIC_DATA] [DEMOGRAPHIC_DATA] [DEMOGRAPHIC_DATA] [DEMOGRAPHIC…" at bounding box center [265, 171] width 226 height 35
select select "min_18"
click at [152, 154] on select "Age Under [DEMOGRAPHIC_DATA] [DEMOGRAPHIC_DATA] [DEMOGRAPHIC_DATA] [DEMOGRAPHIC…" at bounding box center [265, 171] width 226 height 35
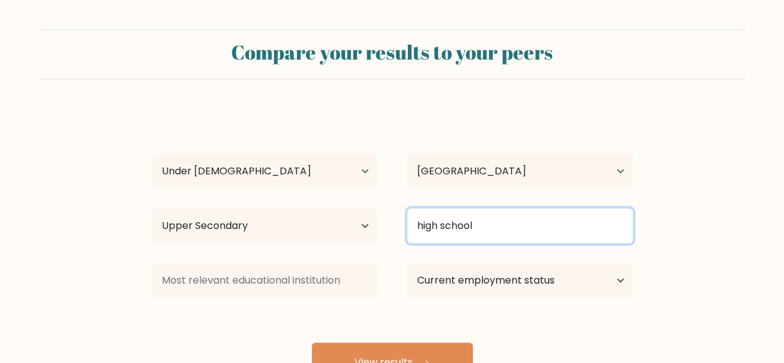
click at [488, 226] on input "high school" at bounding box center [520, 225] width 226 height 35
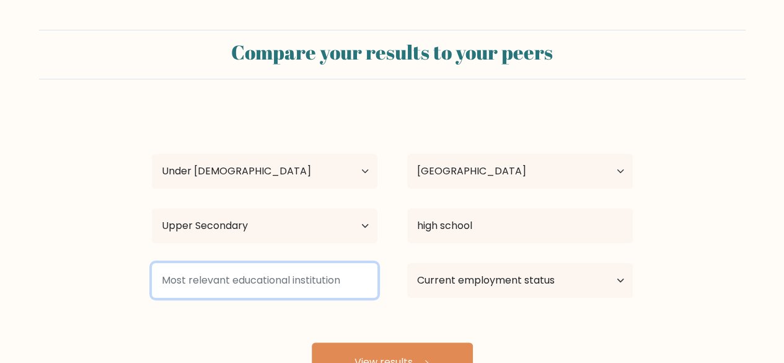
click at [314, 271] on input at bounding box center [265, 280] width 226 height 35
type input "d"
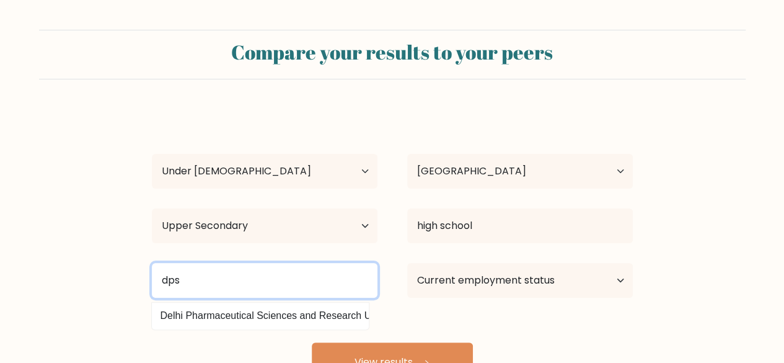
scroll to position [0, 0]
type input "dps"
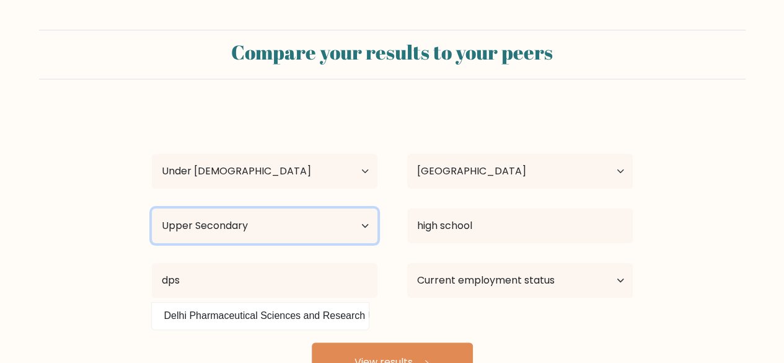
click at [240, 219] on select "Highest education level No schooling Primary Lower Secondary Upper Secondary Oc…" at bounding box center [265, 225] width 226 height 35
click at [152, 208] on select "Highest education level No schooling Primary Lower Secondary Upper Secondary Oc…" at bounding box center [265, 225] width 226 height 35
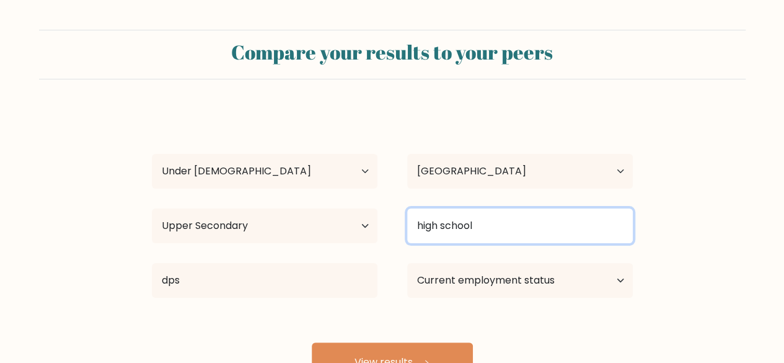
click at [550, 229] on input "high school" at bounding box center [520, 225] width 226 height 35
drag, startPoint x: 521, startPoint y: 225, endPoint x: 353, endPoint y: 209, distance: 168.6
click at [353, 209] on div "Highest education level No schooling Primary Lower Secondary Upper Secondary Oc…" at bounding box center [392, 225] width 511 height 45
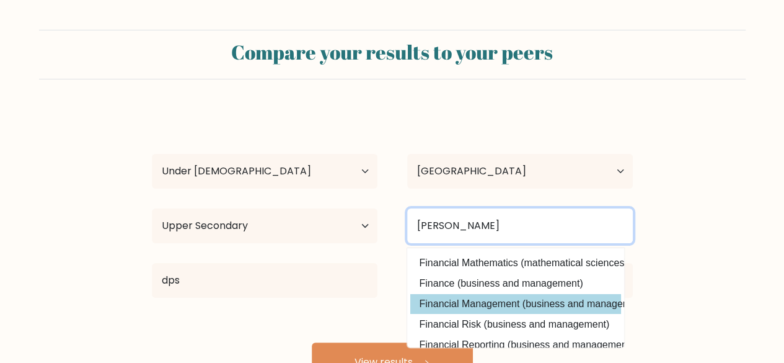
type input "[PERSON_NAME]"
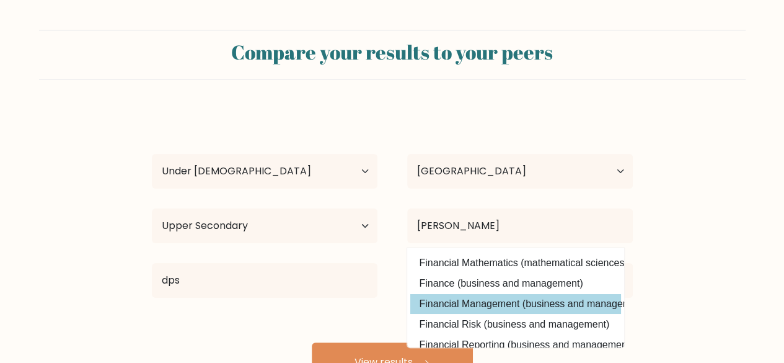
click at [525, 303] on div "nivi p Age Under [DEMOGRAPHIC_DATA] [DEMOGRAPHIC_DATA] [DEMOGRAPHIC_DATA] [DEMO…" at bounding box center [392, 245] width 496 height 273
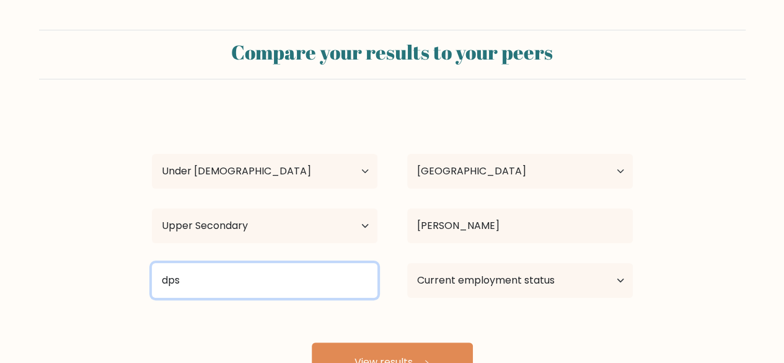
click at [290, 287] on input "dps" at bounding box center [265, 280] width 226 height 35
type input "d"
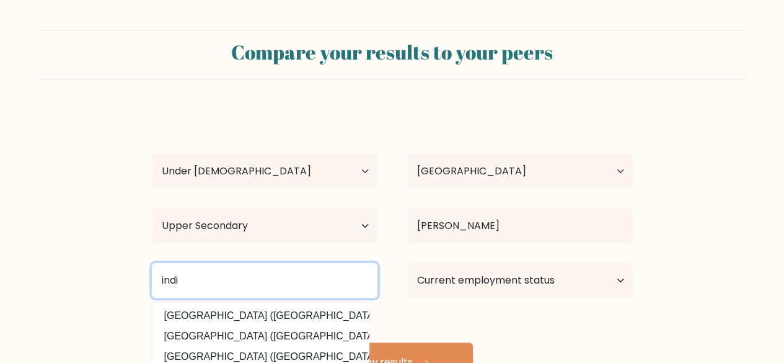
type input "india"
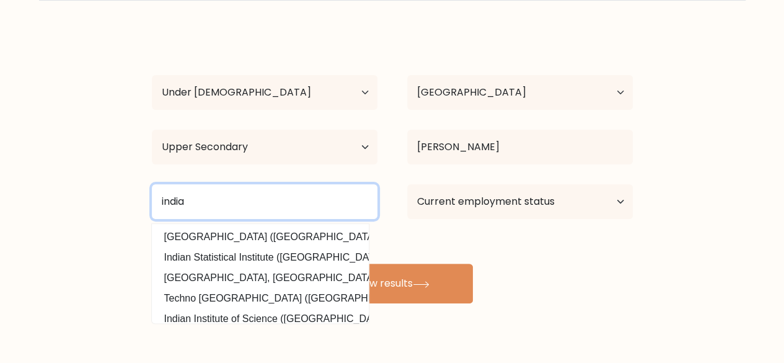
drag, startPoint x: 204, startPoint y: 203, endPoint x: 119, endPoint y: 198, distance: 85.7
click at [119, 198] on form "Compare your results to your peers nivi p Age Under [DEMOGRAPHIC_DATA] [DEMOGRA…" at bounding box center [392, 127] width 784 height 352
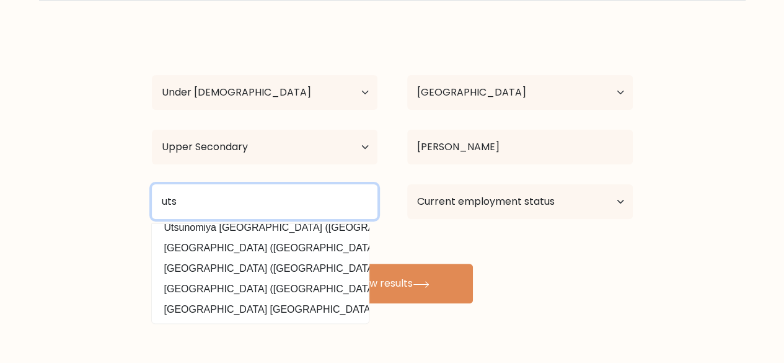
scroll to position [121, 0]
drag, startPoint x: 200, startPoint y: 205, endPoint x: 120, endPoint y: 190, distance: 81.3
click at [118, 192] on form "Compare your results to your peers nivi p Age Under [DEMOGRAPHIC_DATA] [DEMOGRA…" at bounding box center [392, 127] width 784 height 352
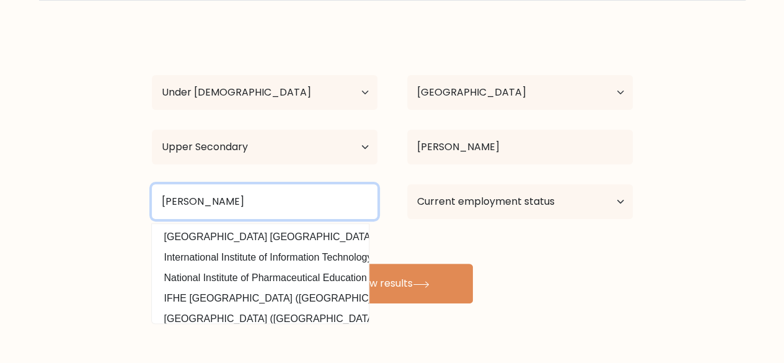
scroll to position [19, 0]
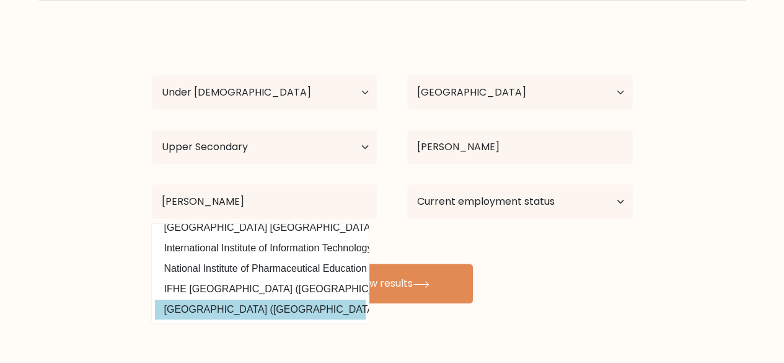
click at [293, 302] on option "[GEOGRAPHIC_DATA] ([GEOGRAPHIC_DATA])" at bounding box center [260, 309] width 211 height 20
type input "[GEOGRAPHIC_DATA]"
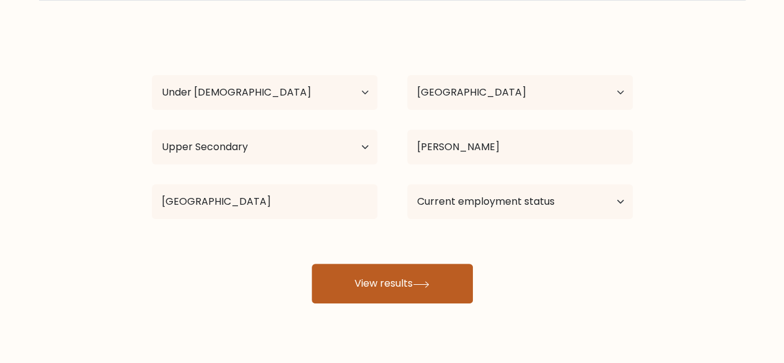
click at [415, 277] on button "View results" at bounding box center [392, 283] width 161 height 40
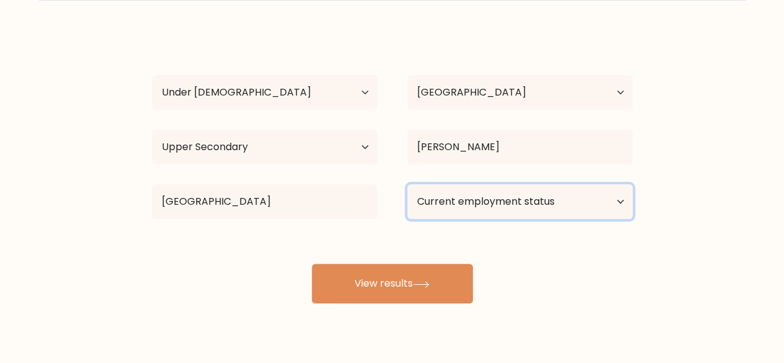
click at [516, 193] on select "Current employment status Employed Student Retired Other / prefer not to answer" at bounding box center [520, 201] width 226 height 35
select select "student"
click at [407, 184] on select "Current employment status Employed Student Retired Other / prefer not to answer" at bounding box center [520, 201] width 226 height 35
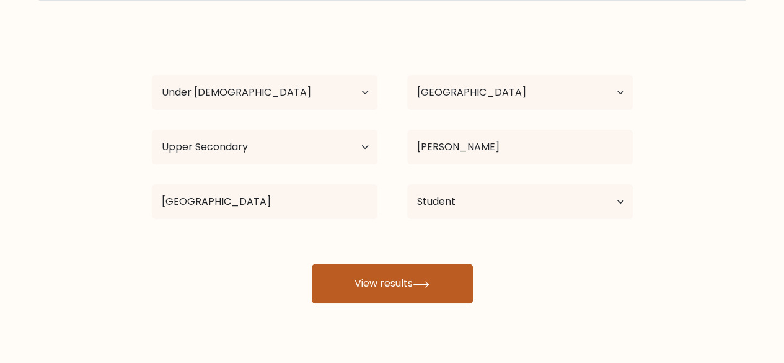
click at [410, 284] on button "View results" at bounding box center [392, 283] width 161 height 40
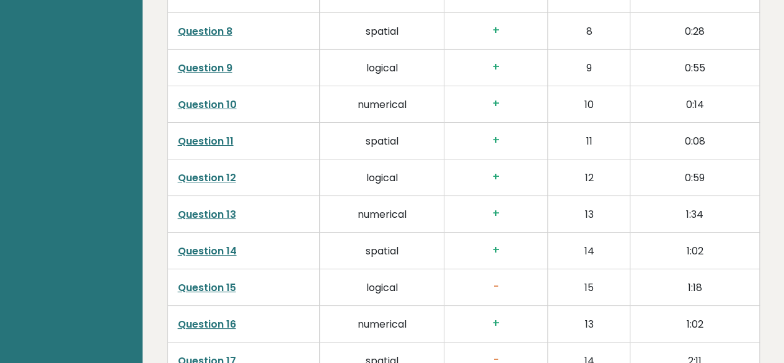
scroll to position [2254, 0]
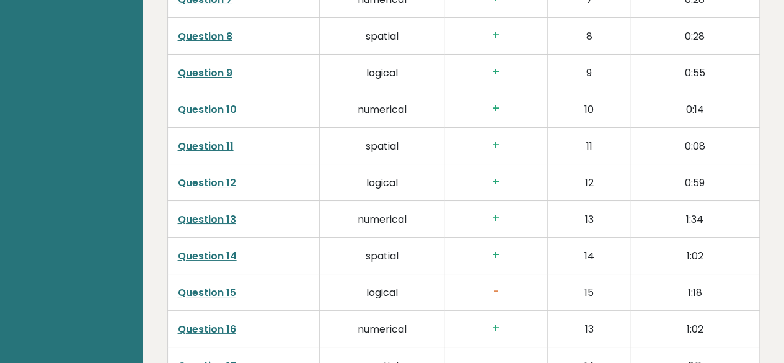
click at [197, 175] on link "Question 12" at bounding box center [207, 182] width 58 height 14
click at [200, 212] on link "Question 13" at bounding box center [207, 219] width 58 height 14
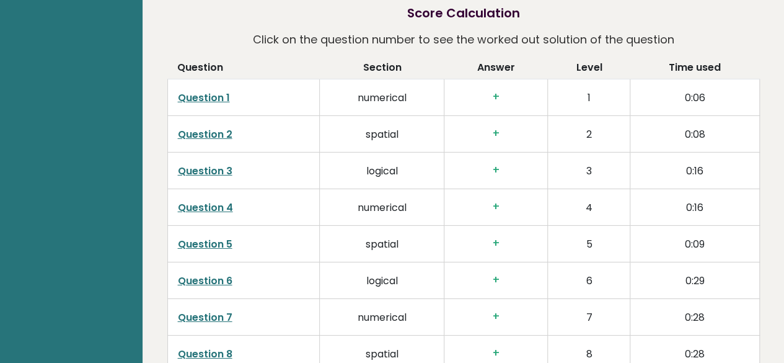
scroll to position [3260, 0]
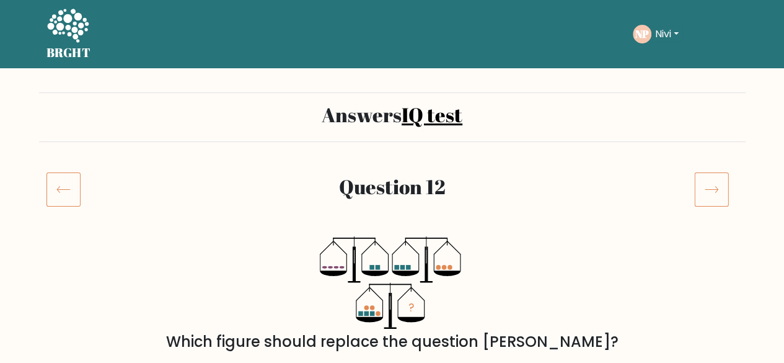
scroll to position [317, 0]
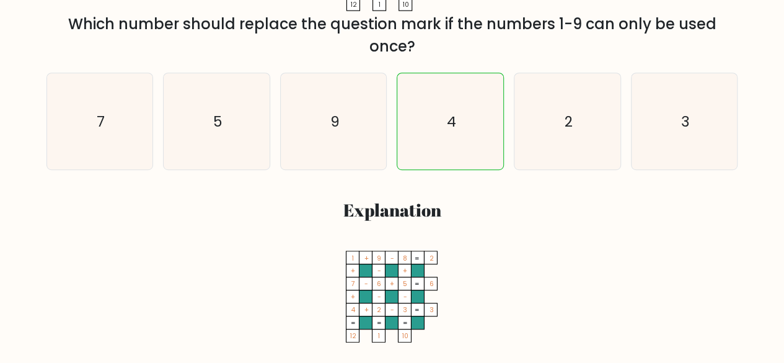
scroll to position [635, 0]
